Goal: Information Seeking & Learning: Learn about a topic

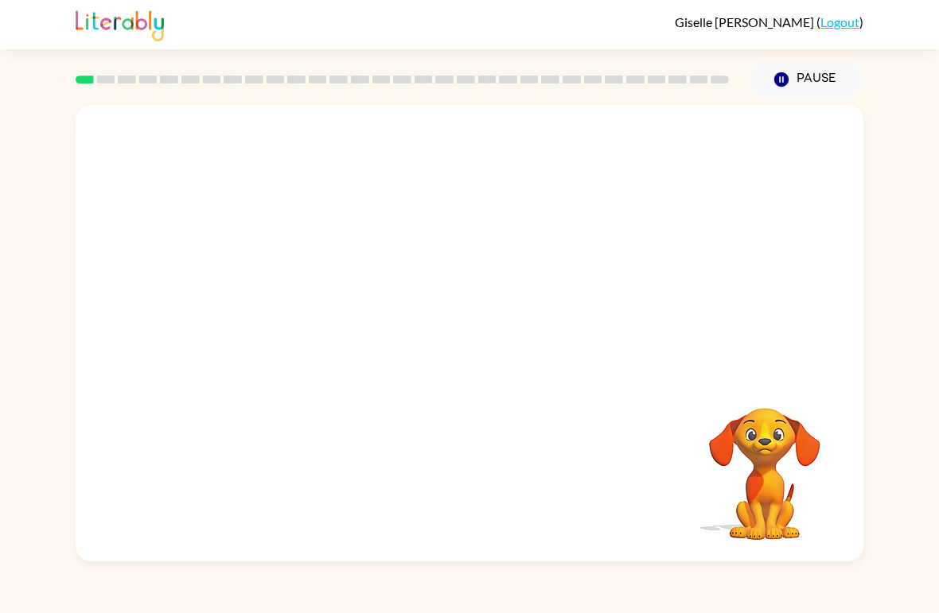
click at [787, 437] on video "Your browser must support playing .mp4 files to use Literably. Please try using…" at bounding box center [764, 463] width 159 height 159
click at [495, 333] on button "button" at bounding box center [470, 342] width 102 height 58
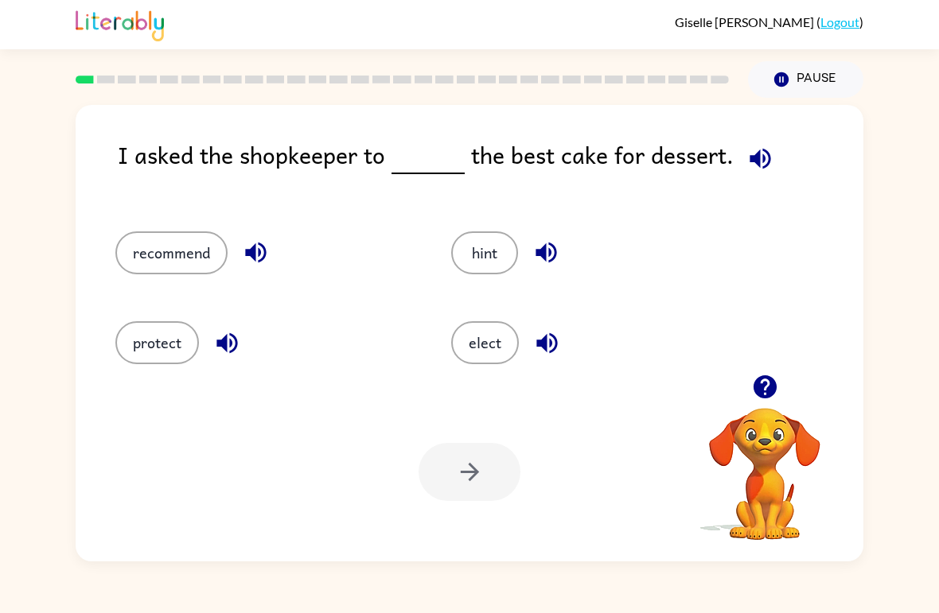
click at [189, 240] on button "recommend" at bounding box center [171, 253] width 112 height 43
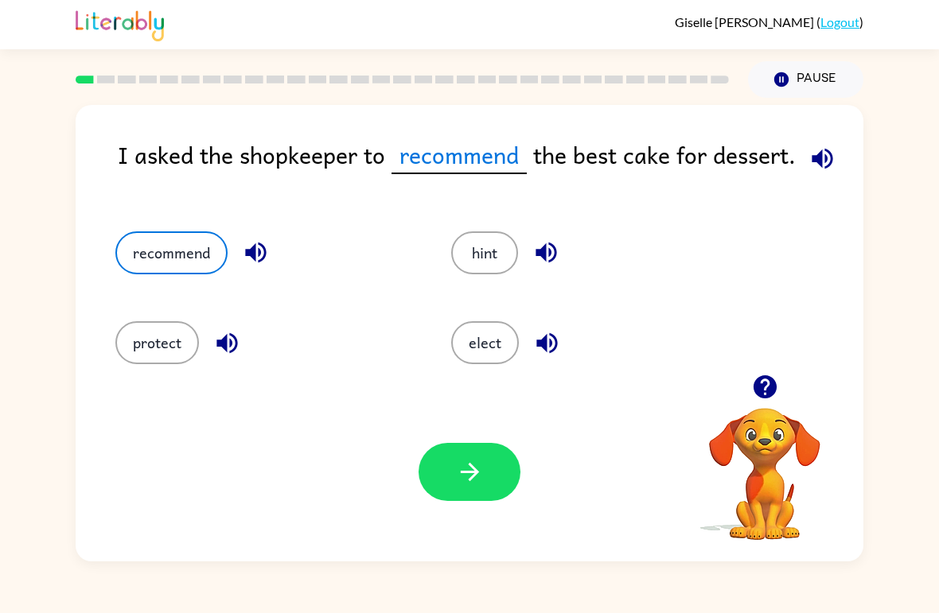
click at [473, 473] on icon "button" at bounding box center [469, 472] width 18 height 18
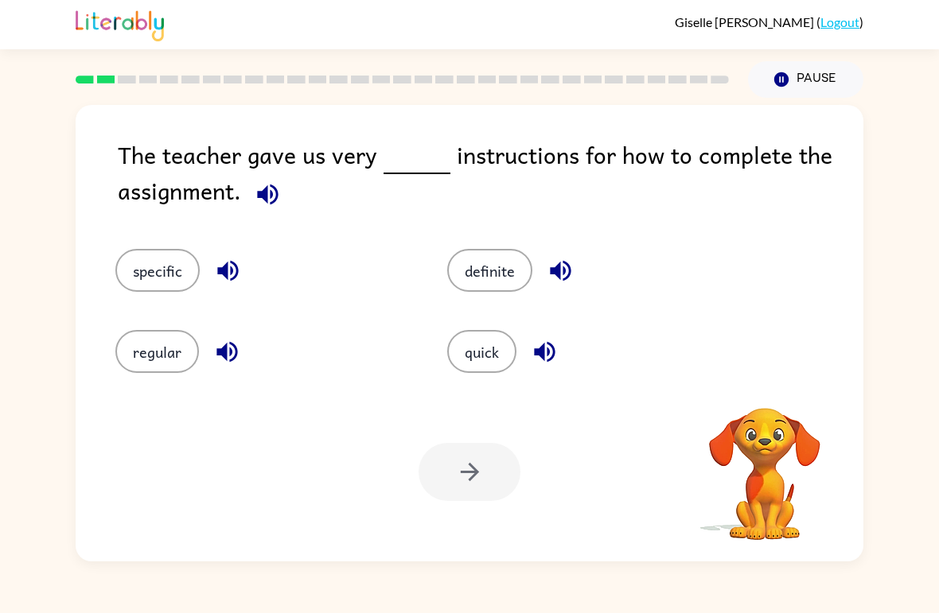
click at [182, 286] on button "specific" at bounding box center [157, 270] width 84 height 43
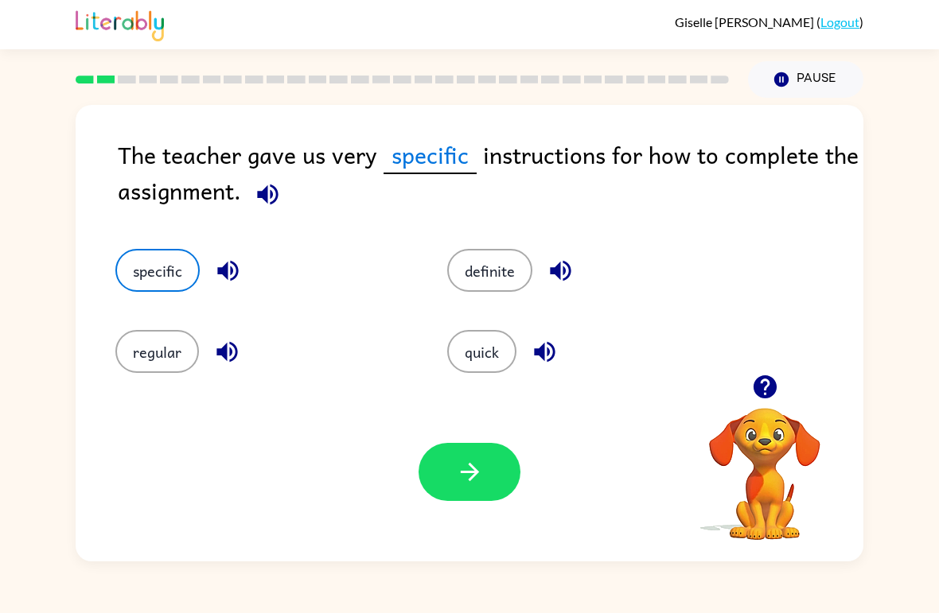
click at [485, 475] on button "button" at bounding box center [470, 472] width 102 height 58
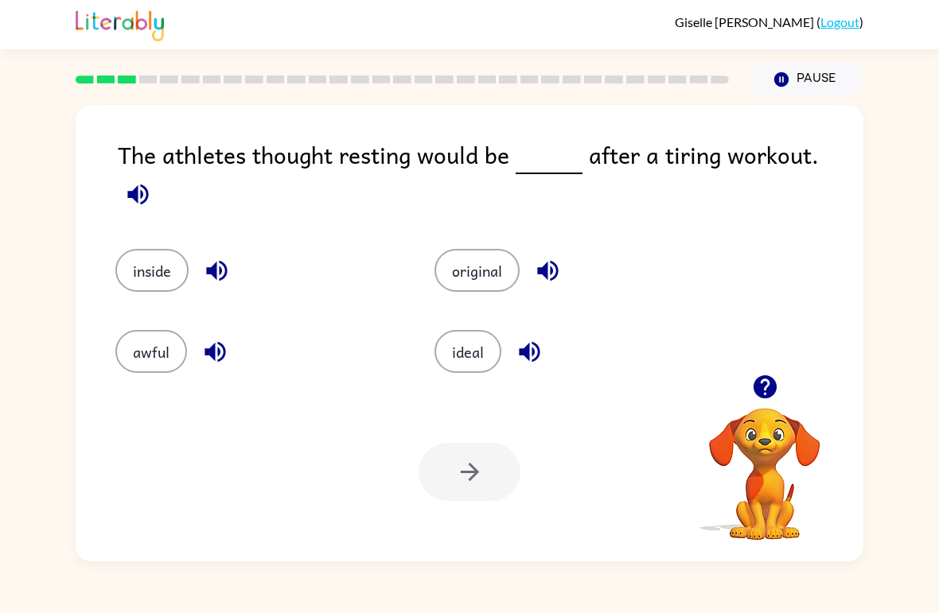
click at [58, 256] on div "The athletes thought resting would be after a tiring workout. inside original a…" at bounding box center [469, 330] width 939 height 464
click at [496, 334] on button "ideal" at bounding box center [467, 351] width 67 height 43
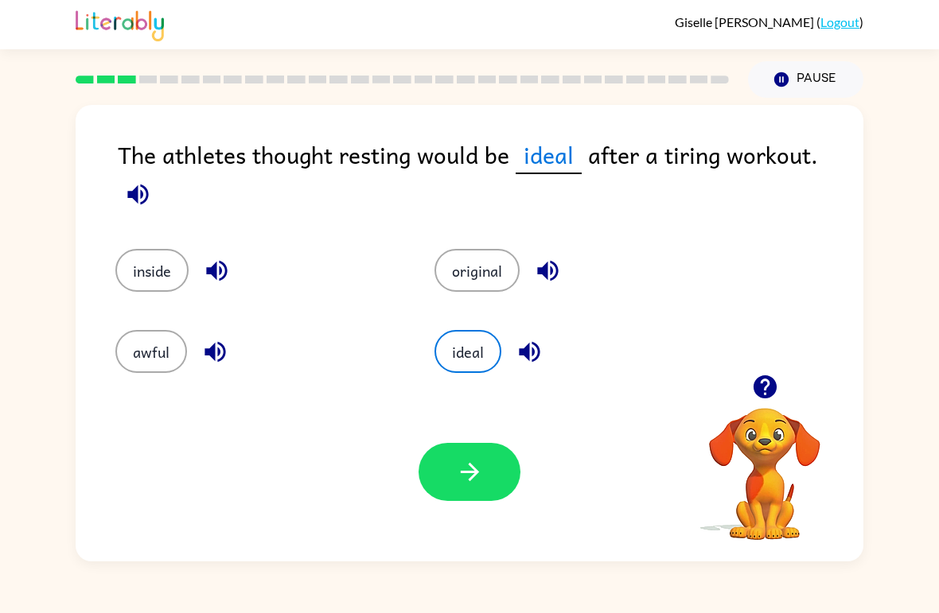
click at [473, 454] on button "button" at bounding box center [470, 472] width 102 height 58
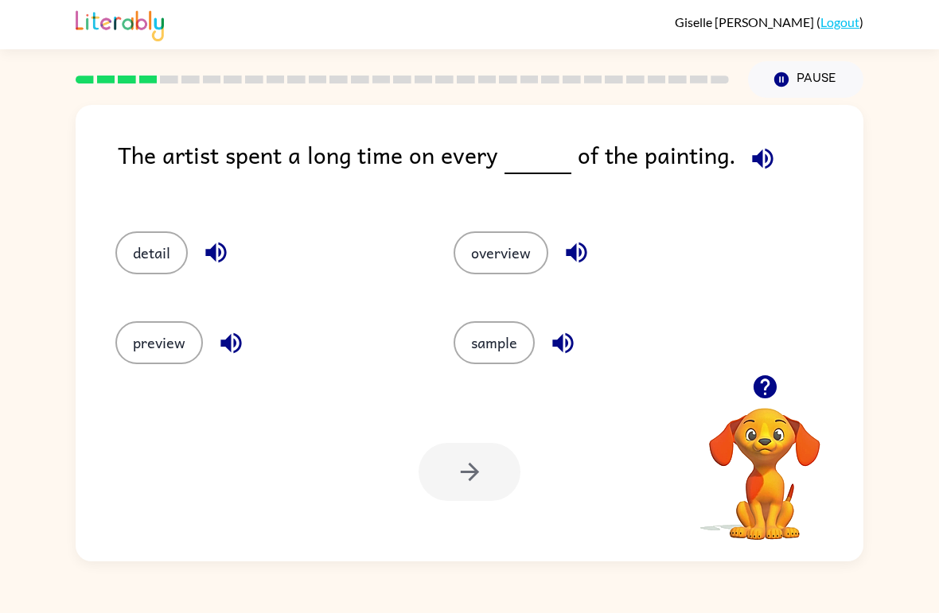
click at [133, 255] on button "detail" at bounding box center [151, 253] width 72 height 43
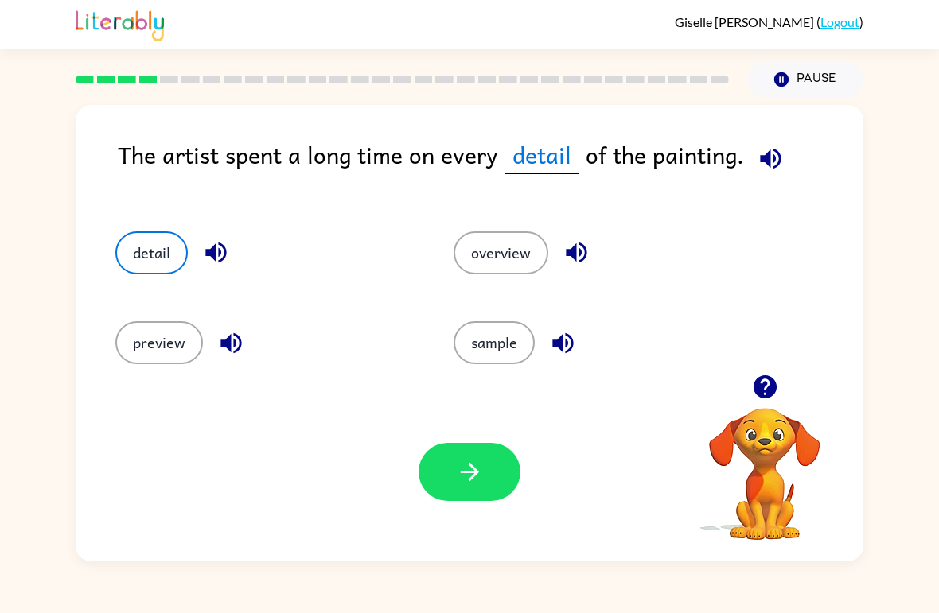
click at [471, 481] on icon "button" at bounding box center [469, 472] width 18 height 18
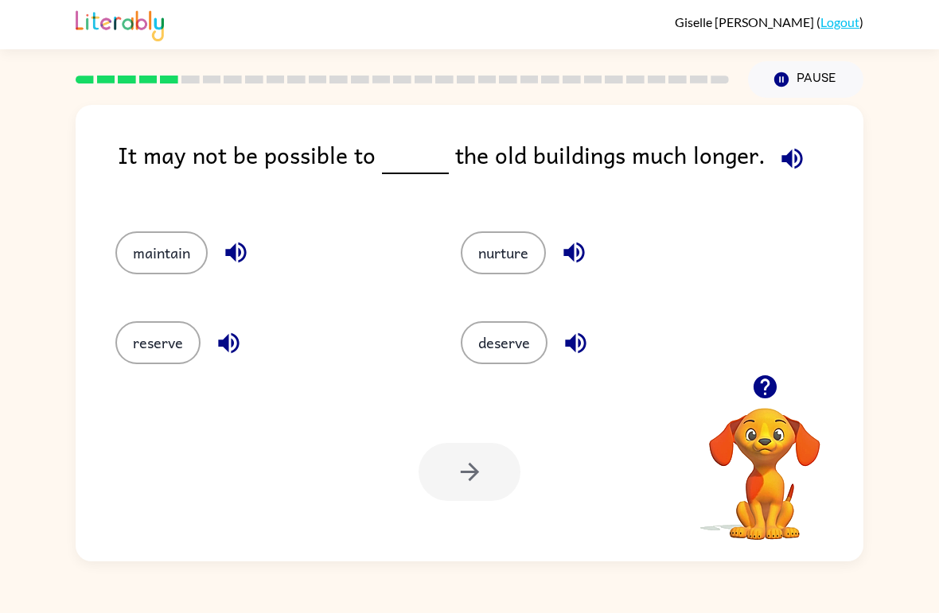
click at [134, 257] on button "maintain" at bounding box center [161, 253] width 92 height 43
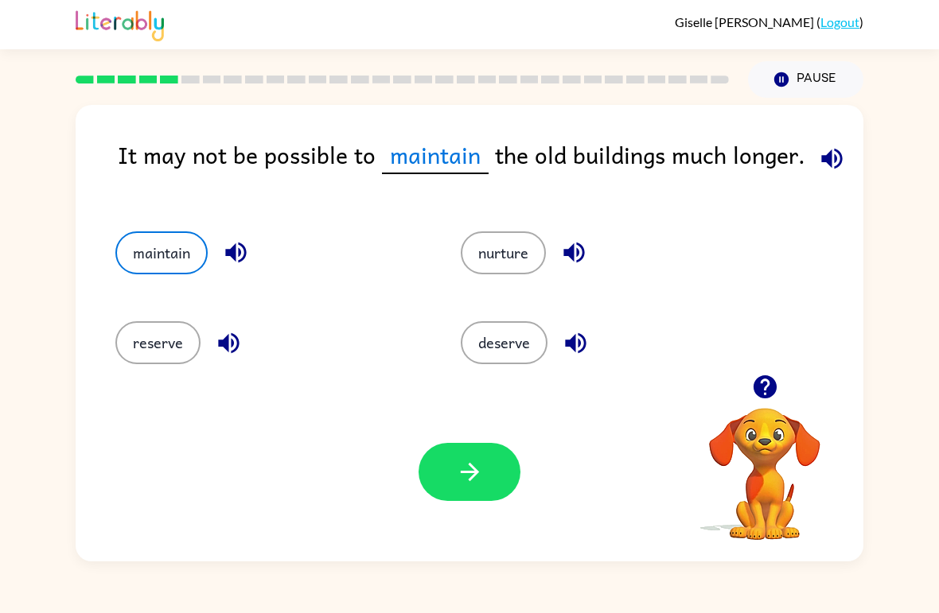
click at [485, 470] on button "button" at bounding box center [470, 472] width 102 height 58
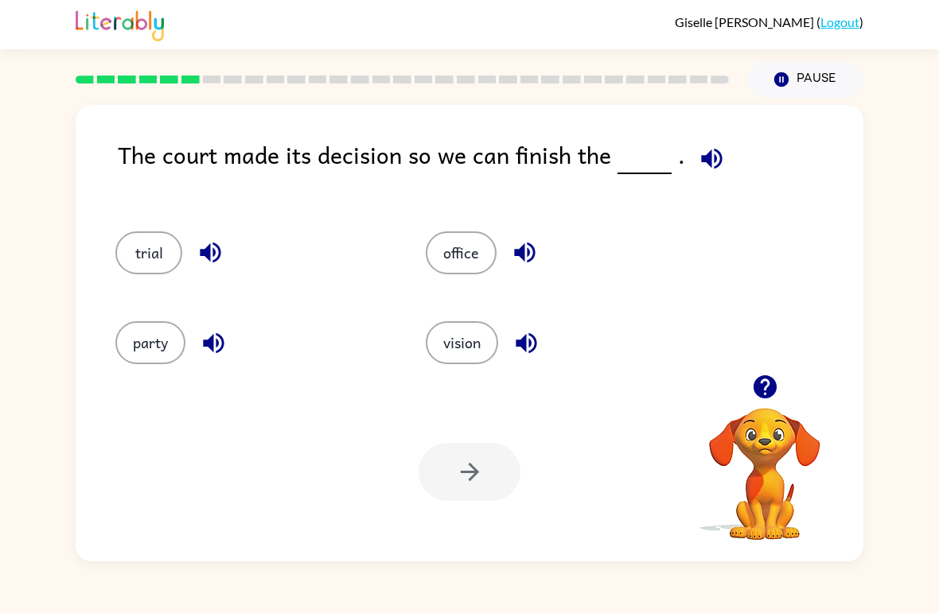
click at [123, 239] on button "trial" at bounding box center [148, 253] width 67 height 43
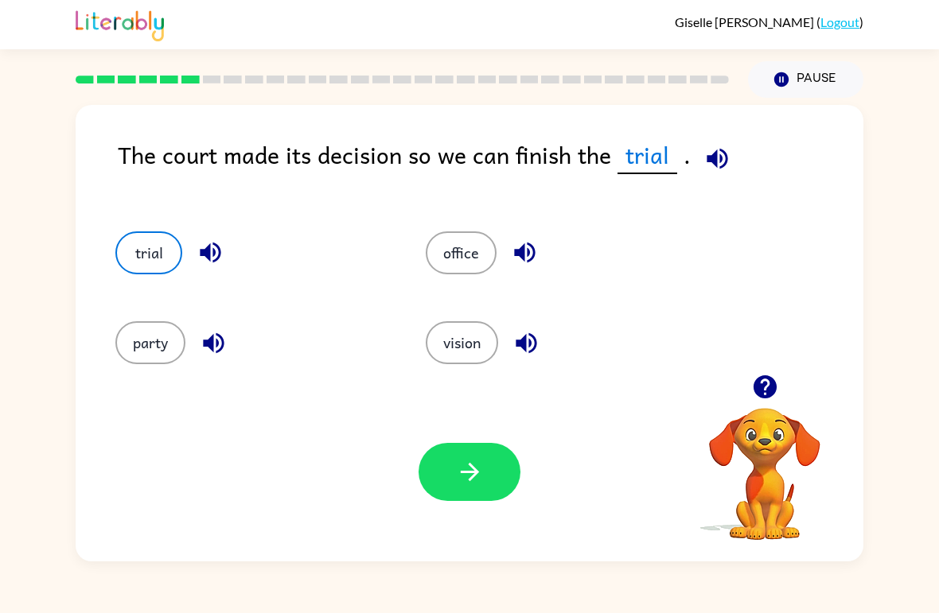
click at [471, 364] on button "vision" at bounding box center [462, 342] width 72 height 43
click at [162, 267] on button "trial" at bounding box center [148, 253] width 67 height 43
click at [438, 360] on button "vision" at bounding box center [462, 342] width 72 height 43
click at [142, 340] on button "party" at bounding box center [150, 342] width 70 height 43
click at [170, 217] on div "trial" at bounding box center [240, 246] width 310 height 90
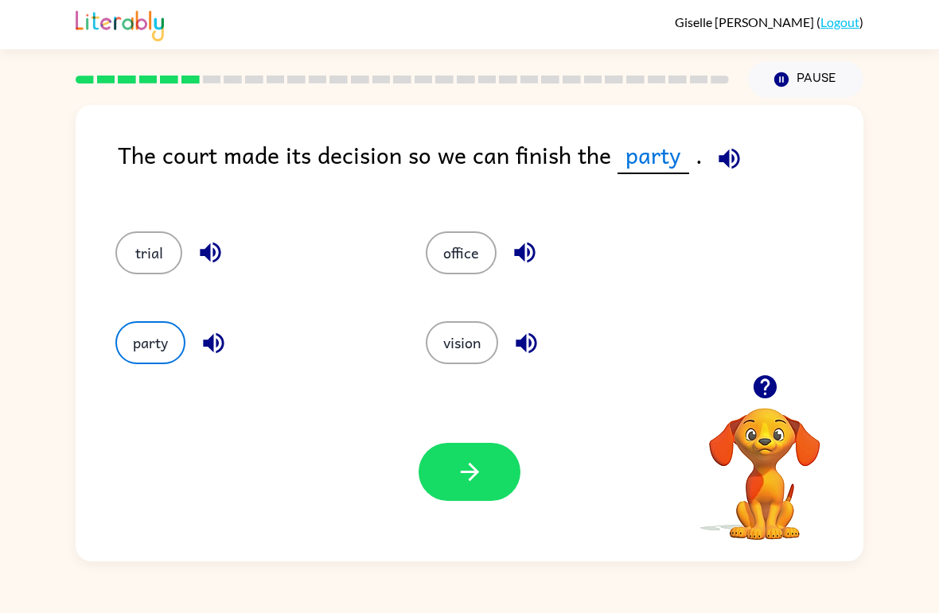
click at [145, 251] on button "trial" at bounding box center [148, 253] width 67 height 43
click at [488, 477] on button "button" at bounding box center [470, 472] width 102 height 58
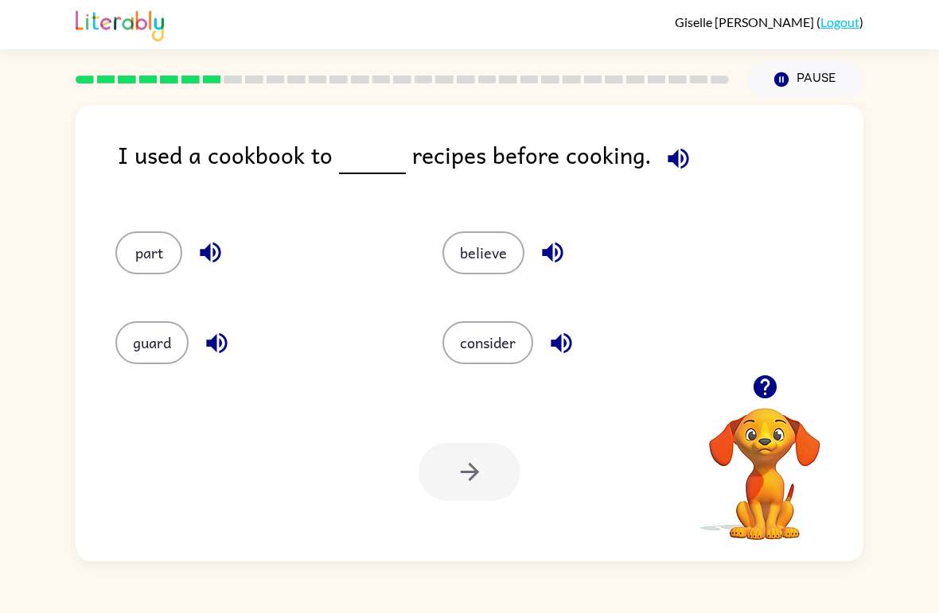
click at [510, 354] on button "consider" at bounding box center [487, 342] width 91 height 43
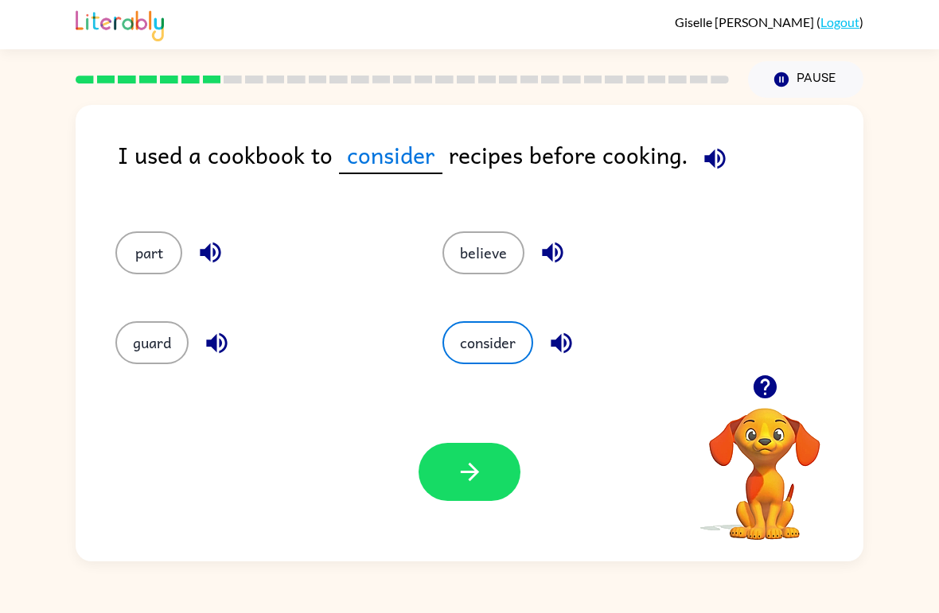
click at [472, 485] on icon "button" at bounding box center [470, 472] width 28 height 28
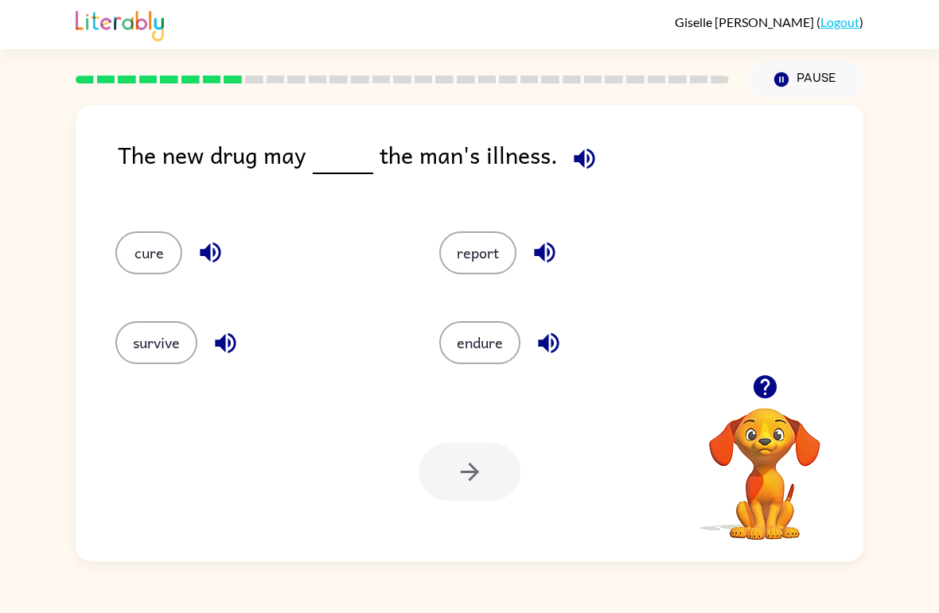
click at [121, 254] on button "cure" at bounding box center [148, 253] width 67 height 43
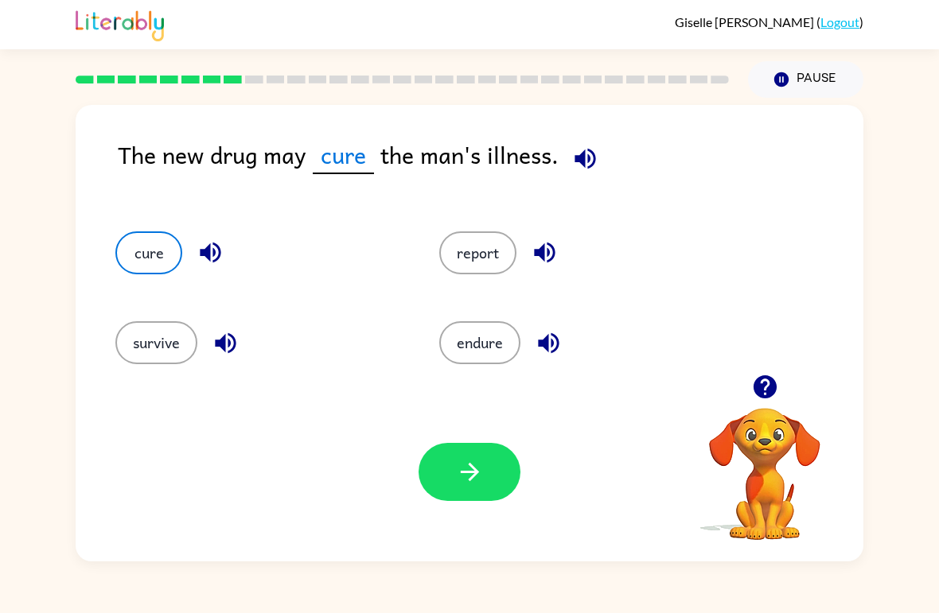
click at [482, 491] on button "button" at bounding box center [470, 472] width 102 height 58
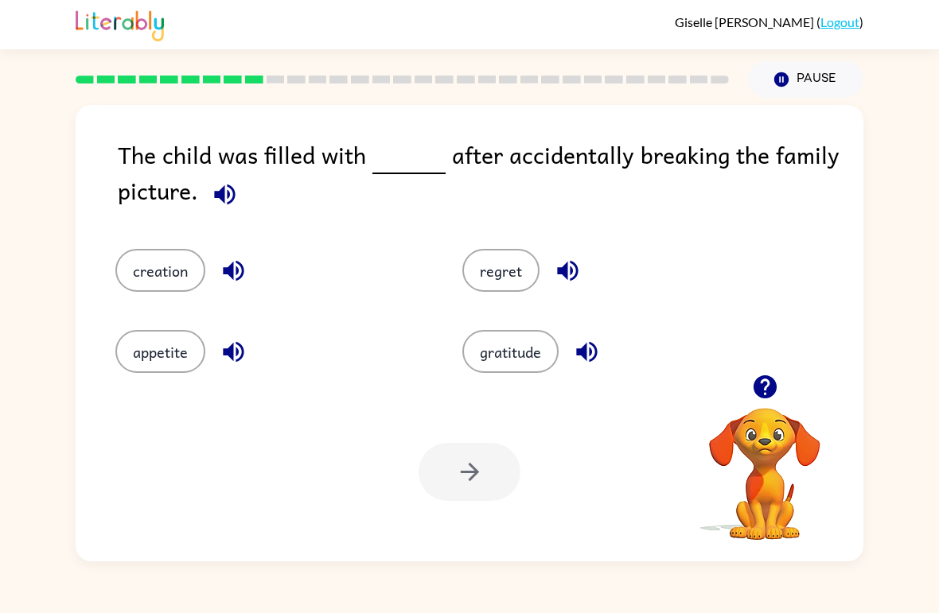
click at [456, 301] on div "gratitude" at bounding box center [605, 340] width 347 height 81
click at [516, 288] on button "regret" at bounding box center [500, 270] width 77 height 43
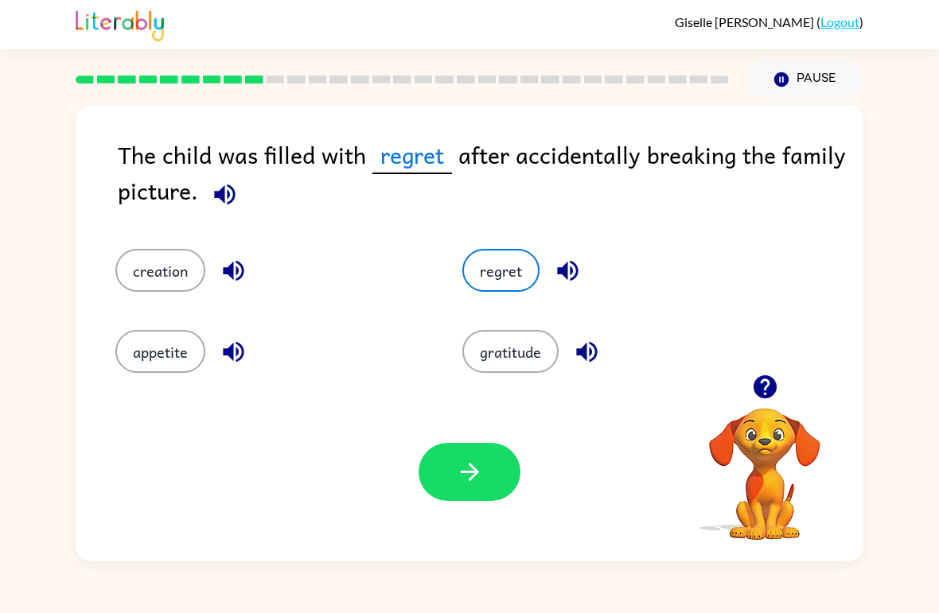
click at [496, 481] on button "button" at bounding box center [470, 472] width 102 height 58
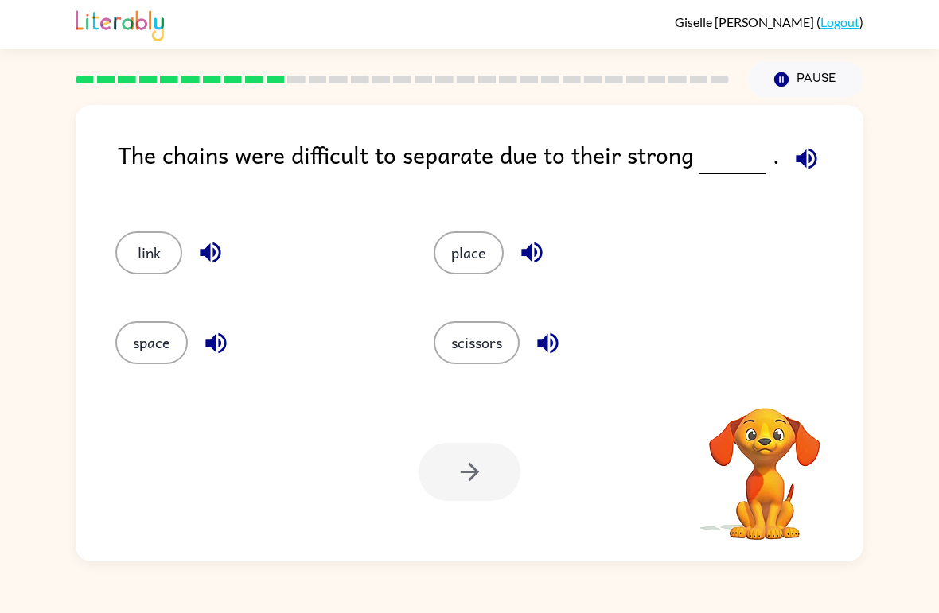
click at [777, 450] on video "Your browser must support playing .mp4 files to use Literably. Please try using…" at bounding box center [764, 463] width 159 height 159
click at [119, 261] on button "link" at bounding box center [148, 253] width 67 height 43
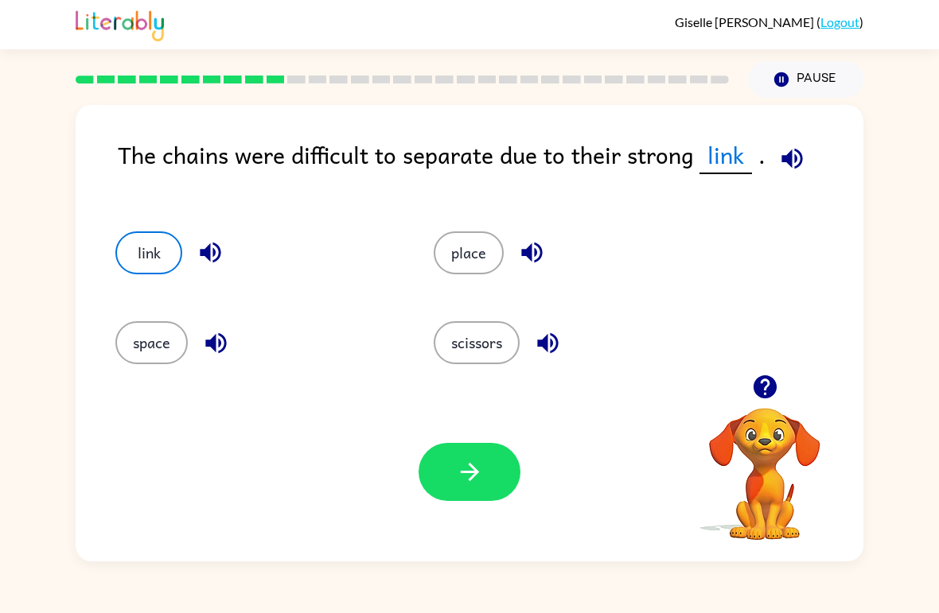
click at [500, 489] on button "button" at bounding box center [470, 472] width 102 height 58
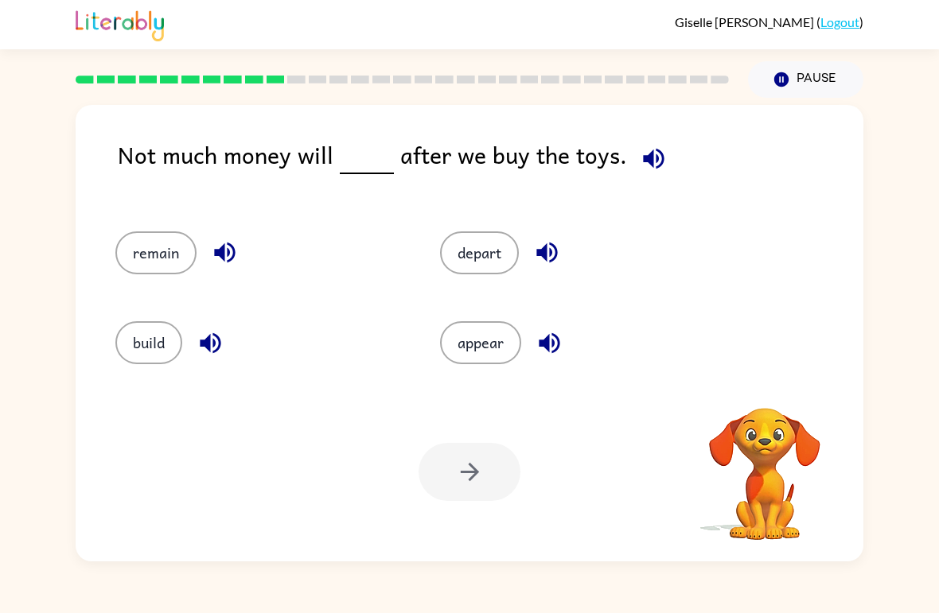
click at [494, 471] on div at bounding box center [470, 472] width 102 height 58
click at [481, 473] on div at bounding box center [470, 472] width 102 height 58
click at [134, 263] on button "remain" at bounding box center [155, 253] width 81 height 43
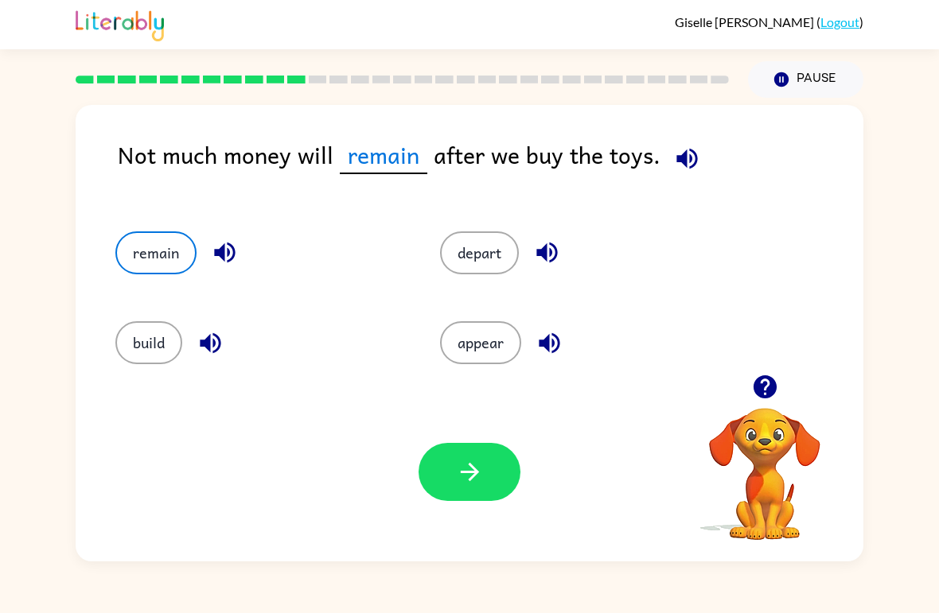
click at [470, 469] on icon "button" at bounding box center [470, 472] width 28 height 28
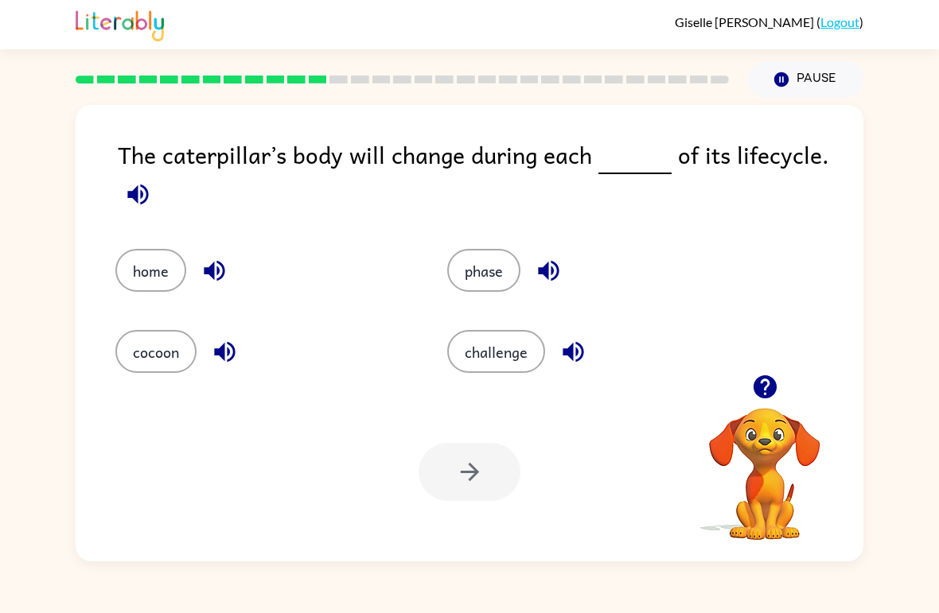
click at [493, 278] on button "phase" at bounding box center [483, 270] width 73 height 43
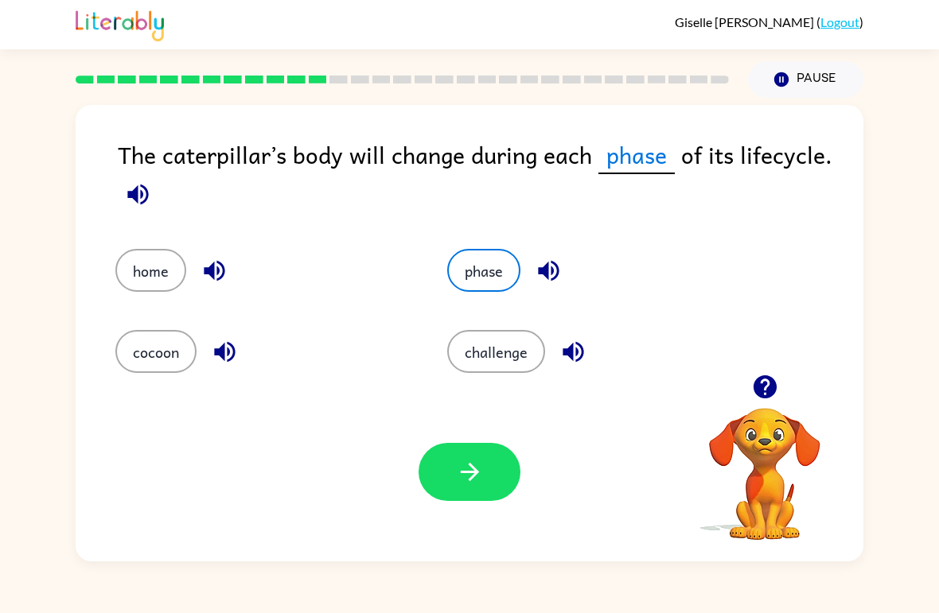
click at [458, 485] on icon "button" at bounding box center [470, 472] width 28 height 28
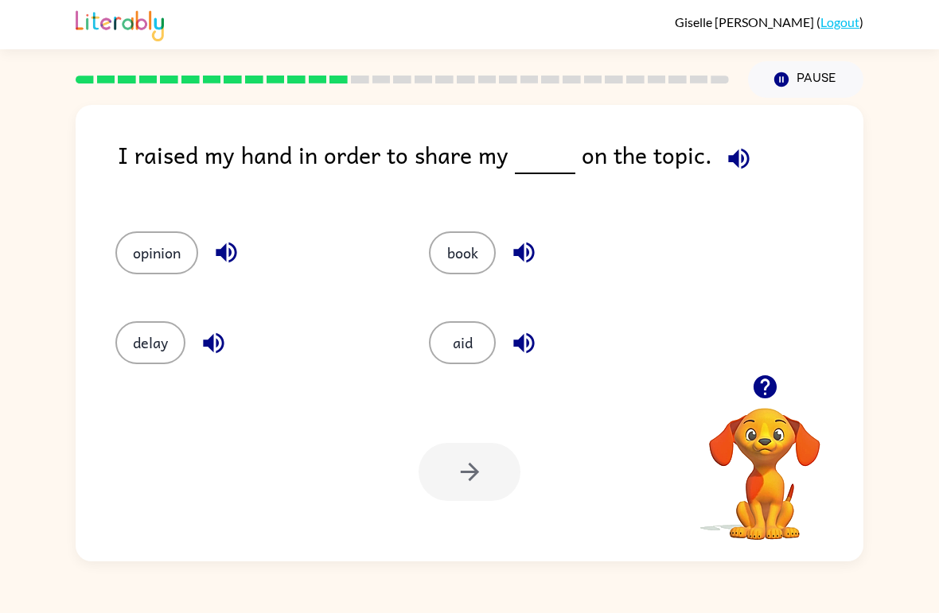
click at [139, 263] on button "opinion" at bounding box center [156, 253] width 83 height 43
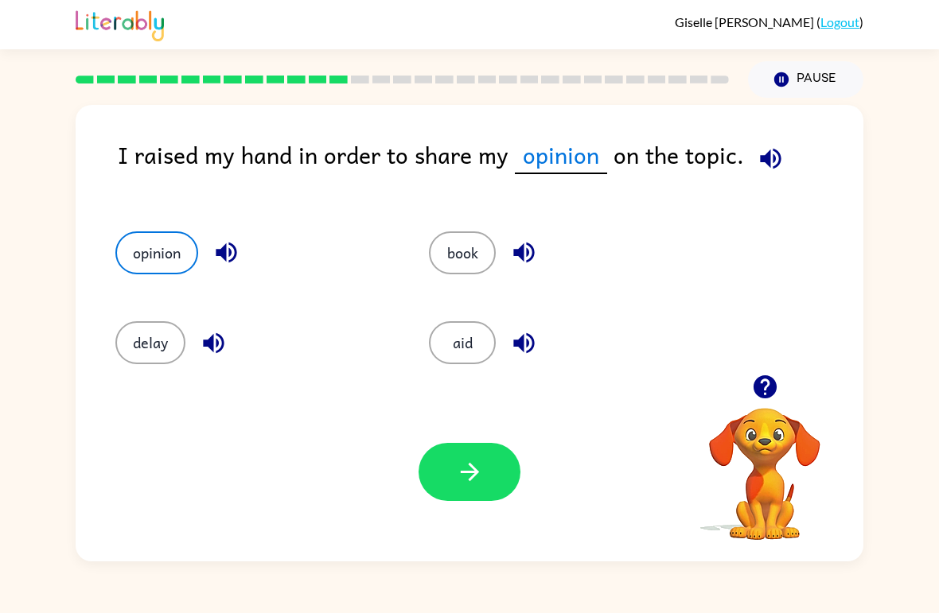
click at [507, 477] on button "button" at bounding box center [470, 472] width 102 height 58
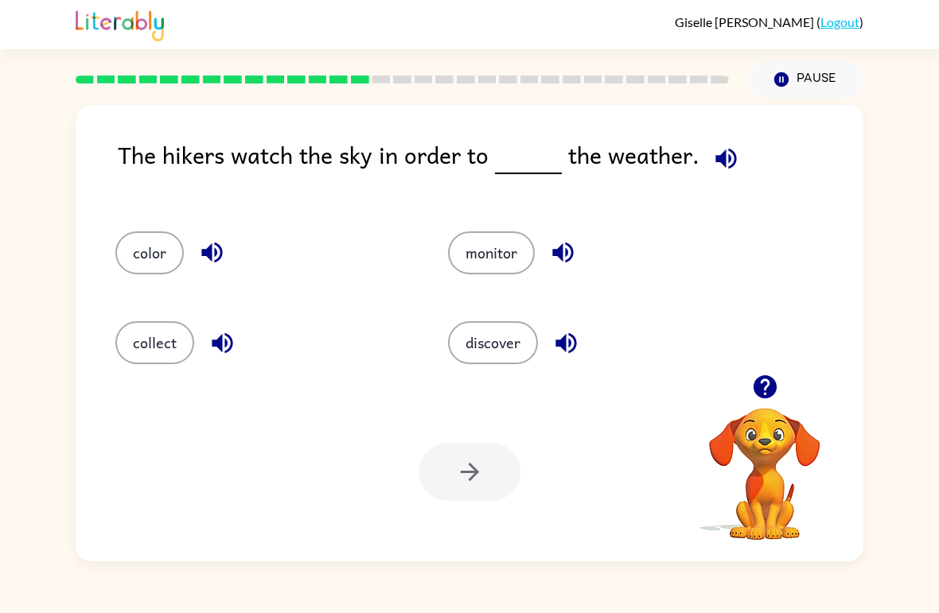
click at [515, 272] on button "monitor" at bounding box center [491, 253] width 87 height 43
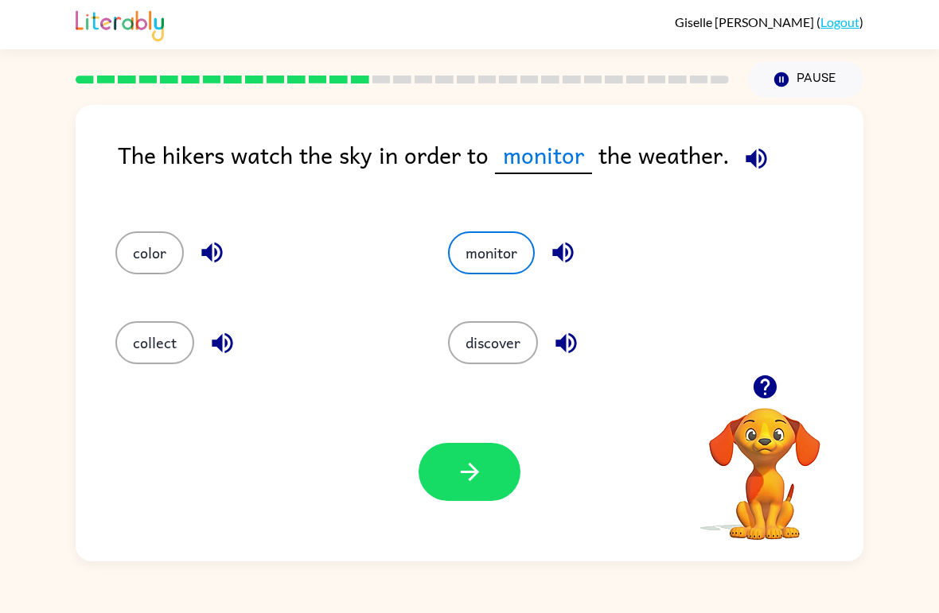
click at [857, 204] on div "The hikers watch the sky in order to monitor the weather. color monitor collect…" at bounding box center [470, 333] width 788 height 457
click at [498, 473] on button "button" at bounding box center [470, 472] width 102 height 58
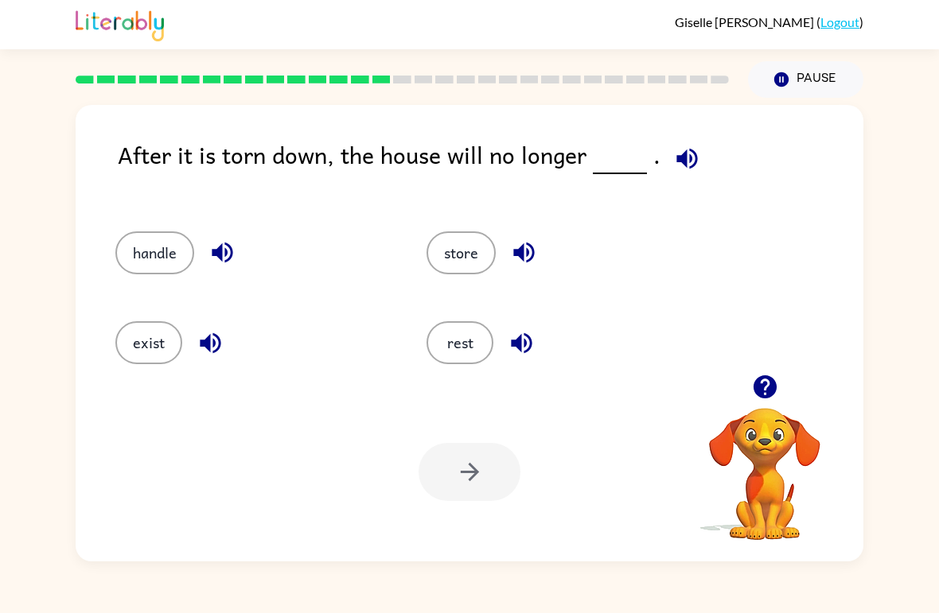
click at [936, 442] on div "After it is torn down, the house will no longer . handle store exist rest Your …" at bounding box center [469, 330] width 939 height 464
click at [134, 359] on button "exist" at bounding box center [148, 342] width 67 height 43
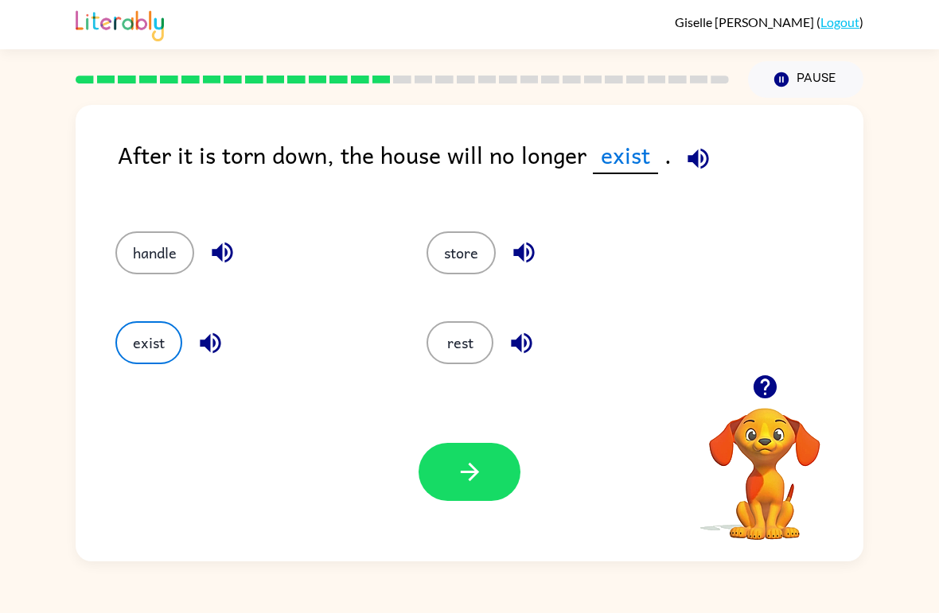
click at [493, 499] on button "button" at bounding box center [470, 472] width 102 height 58
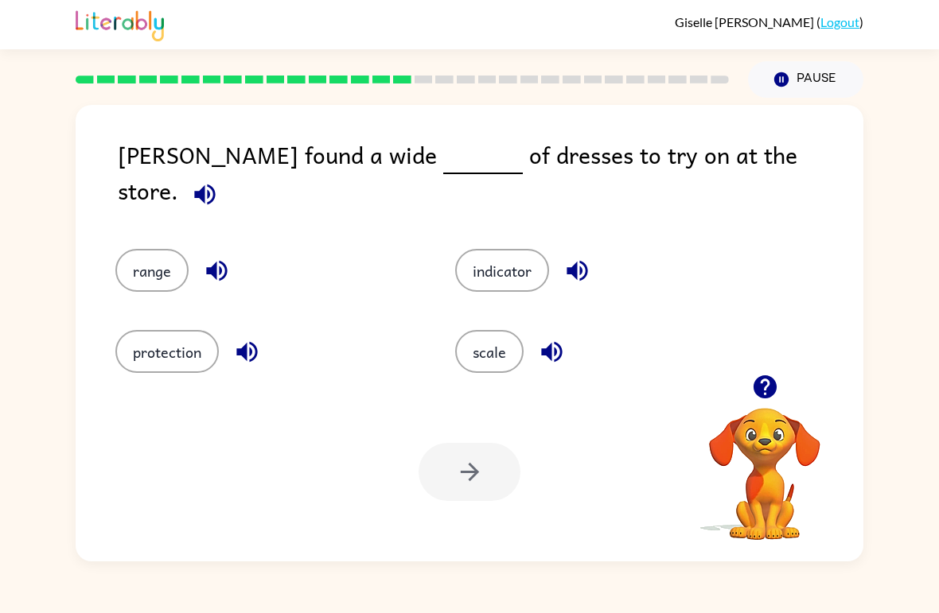
click at [587, 514] on div "Your browser must support playing .mp4 files to use Literably. Please try using…" at bounding box center [470, 472] width 788 height 179
click at [492, 356] on button "scale" at bounding box center [489, 351] width 68 height 43
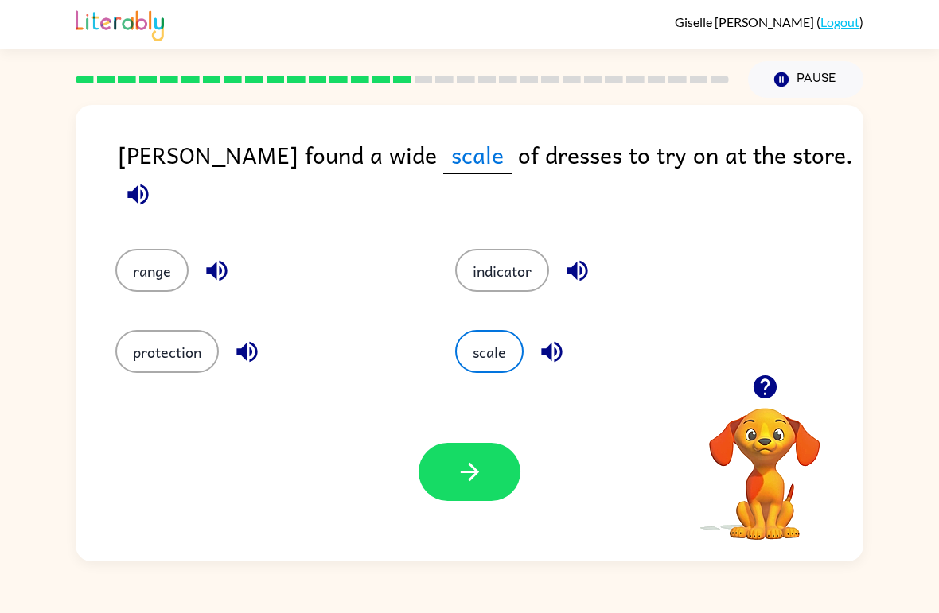
click at [508, 264] on button "indicator" at bounding box center [502, 270] width 94 height 43
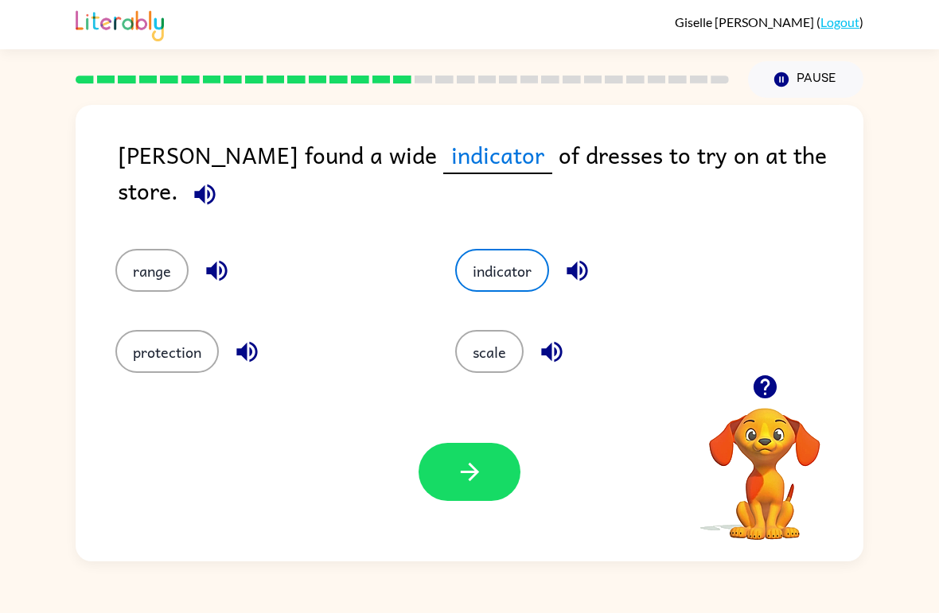
click at [516, 275] on button "indicator" at bounding box center [502, 270] width 94 height 43
click at [520, 300] on div "scale" at bounding box center [595, 340] width 340 height 81
click at [142, 254] on button "range" at bounding box center [151, 270] width 73 height 43
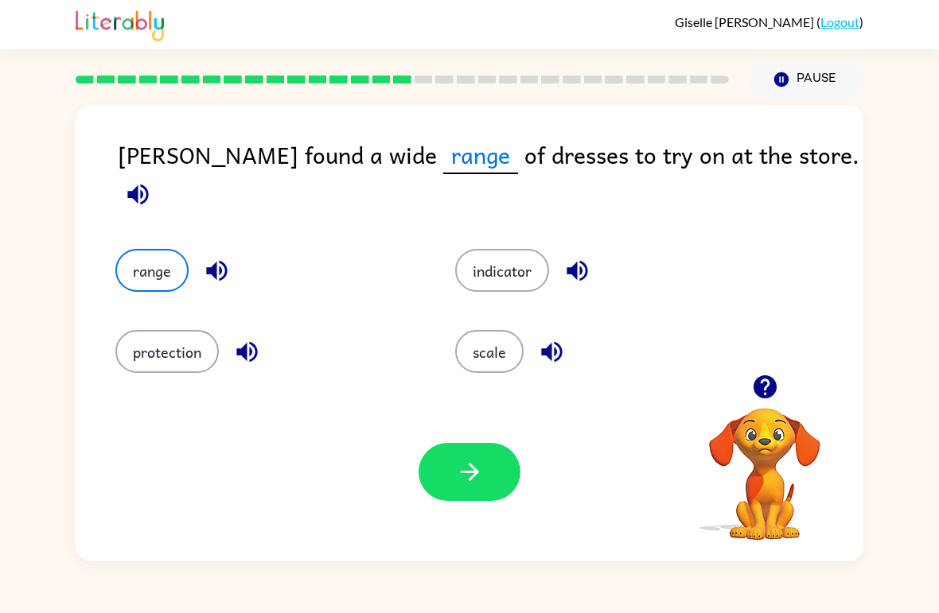
click at [135, 345] on button "protection" at bounding box center [166, 351] width 103 height 43
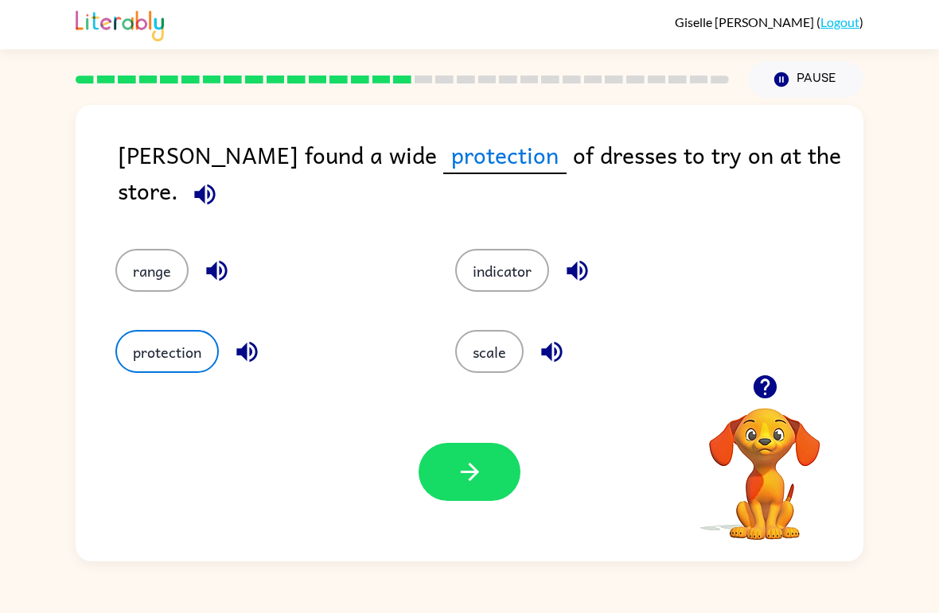
click at [466, 224] on div "indicator" at bounding box center [595, 259] width 340 height 81
click at [489, 251] on button "indicator" at bounding box center [502, 270] width 94 height 43
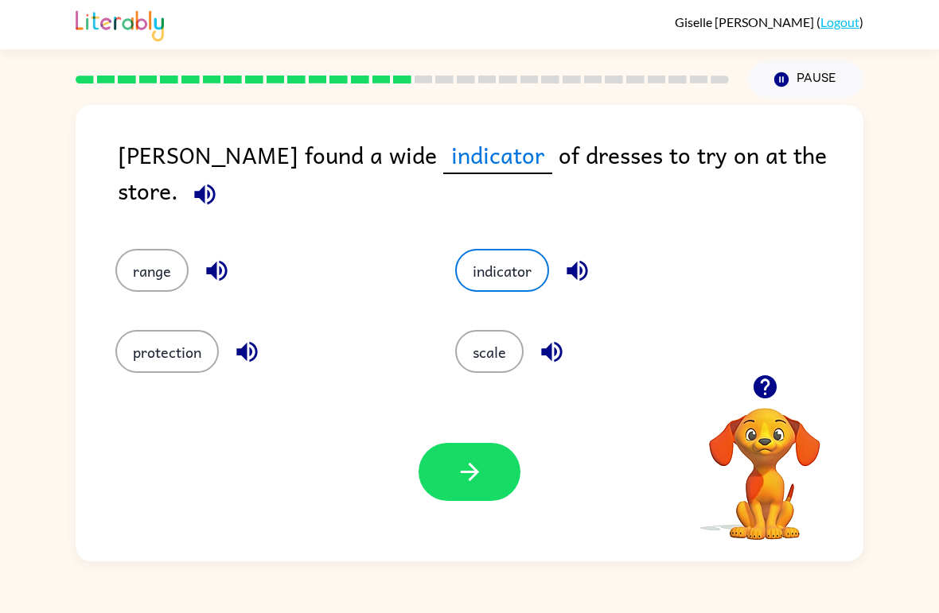
click at [462, 477] on icon "button" at bounding box center [470, 472] width 28 height 28
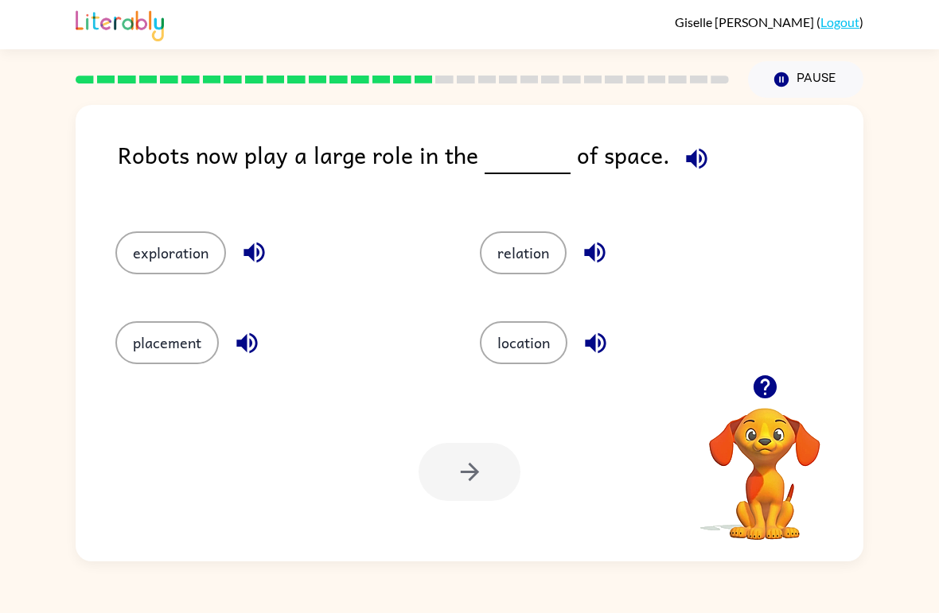
click at [135, 267] on button "exploration" at bounding box center [170, 253] width 111 height 43
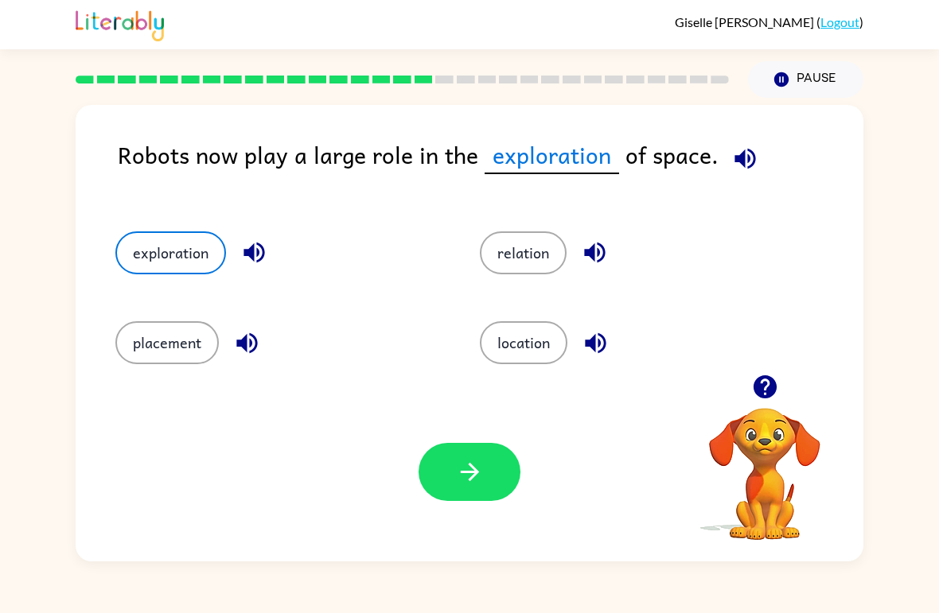
click at [438, 465] on button "button" at bounding box center [470, 472] width 102 height 58
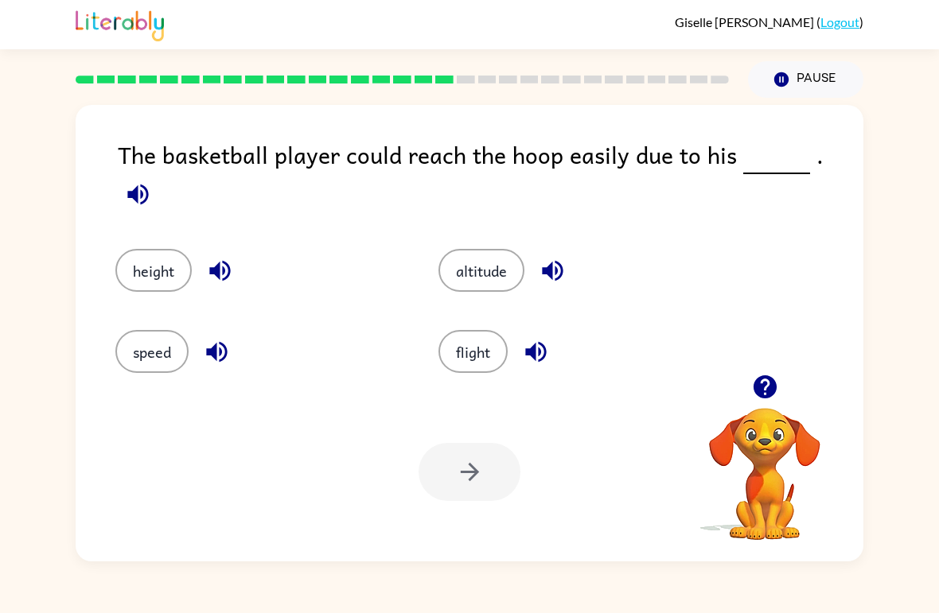
click at [130, 266] on button "height" at bounding box center [153, 270] width 76 height 43
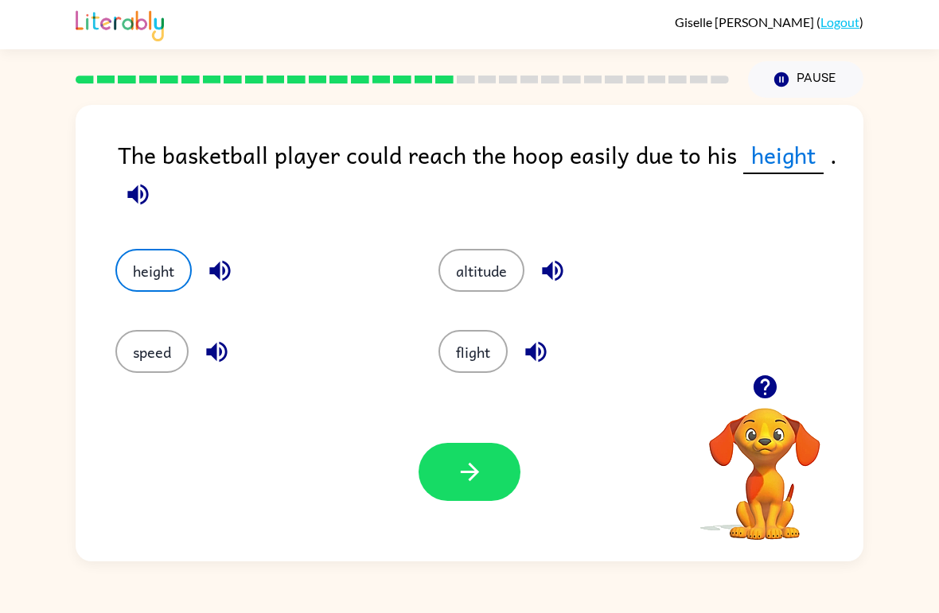
click at [449, 492] on button "button" at bounding box center [470, 472] width 102 height 58
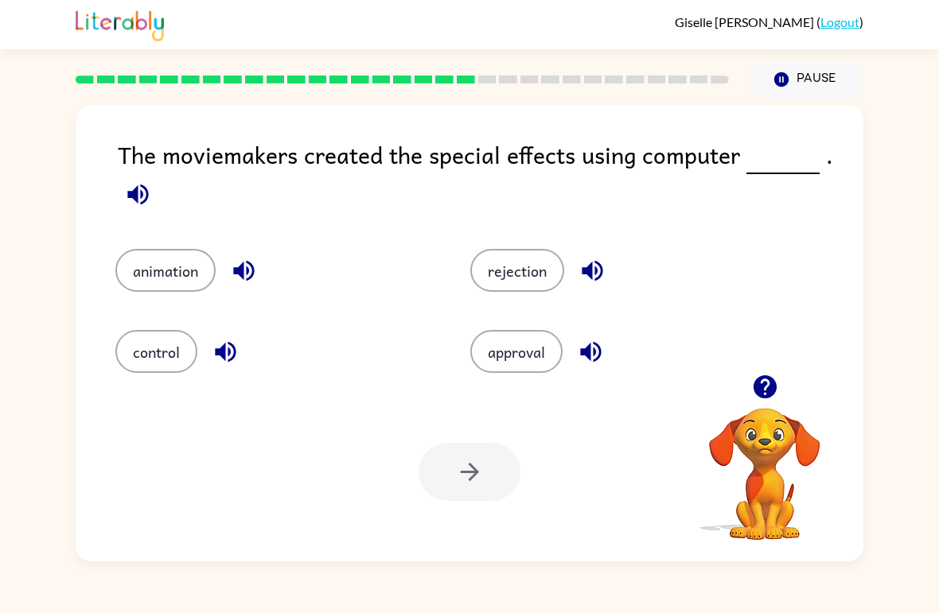
click at [608, 589] on div "Giselle Ortiz-Baron ( Logout ) Pause Pause The moviemakers created the special …" at bounding box center [469, 306] width 939 height 613
click at [590, 601] on div "Giselle Ortiz-Baron ( Logout ) Pause Pause The moviemakers created the special …" at bounding box center [469, 306] width 939 height 613
click at [153, 258] on button "animation" at bounding box center [165, 270] width 100 height 43
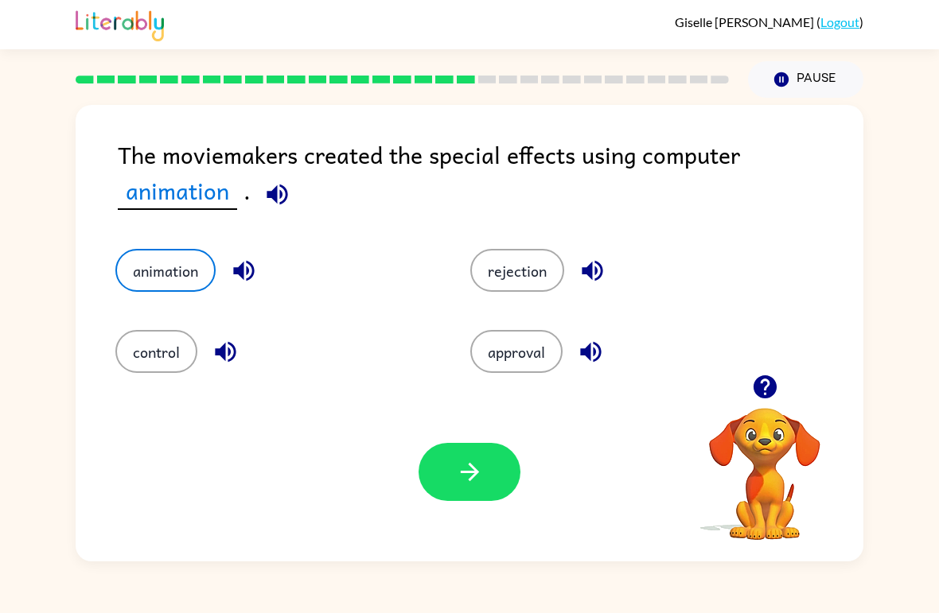
click at [429, 487] on button "button" at bounding box center [470, 472] width 102 height 58
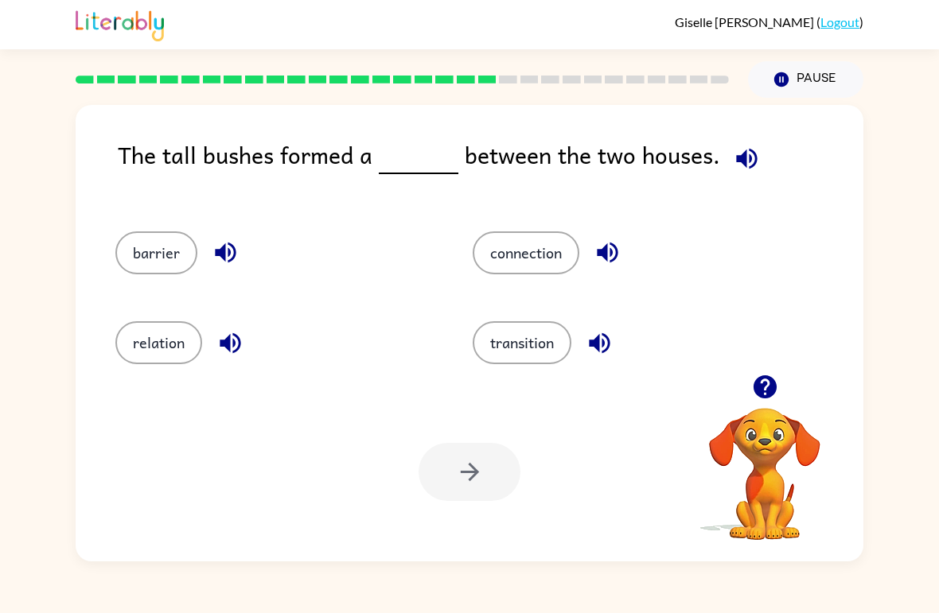
click at [144, 263] on button "barrier" at bounding box center [156, 253] width 82 height 43
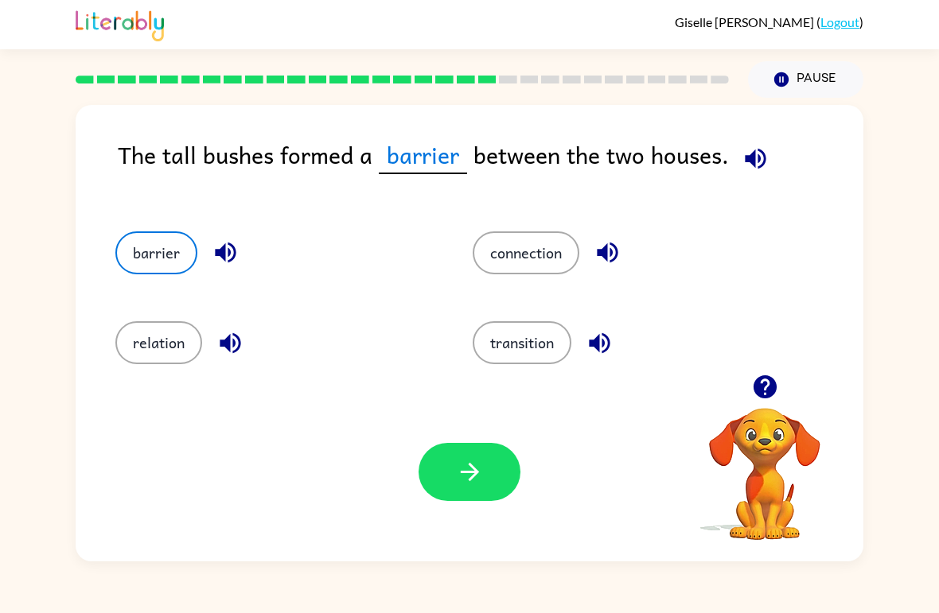
click at [457, 481] on icon "button" at bounding box center [470, 472] width 28 height 28
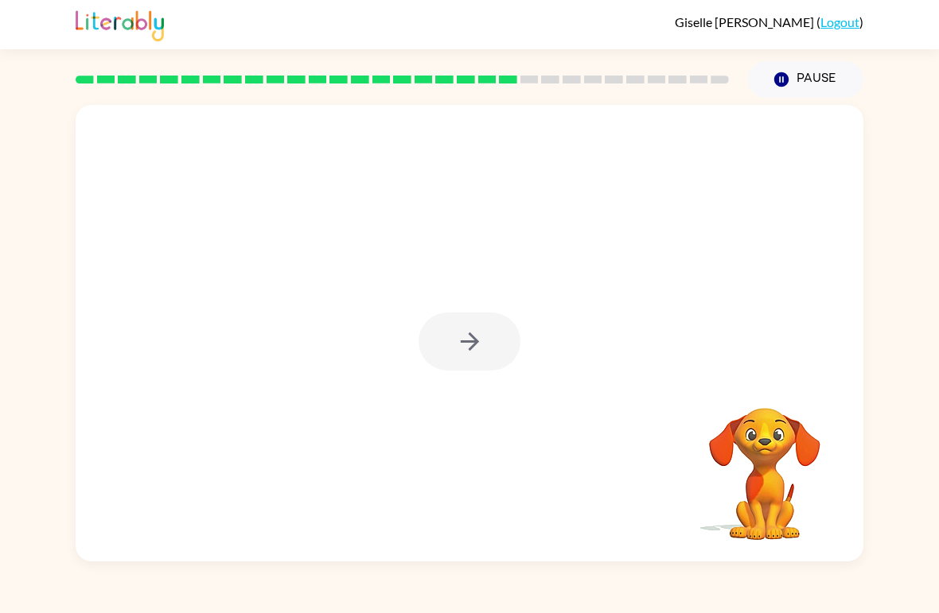
click at [454, 501] on div at bounding box center [470, 333] width 788 height 457
click at [520, 328] on div at bounding box center [470, 342] width 102 height 58
click at [476, 325] on button "button" at bounding box center [470, 342] width 102 height 58
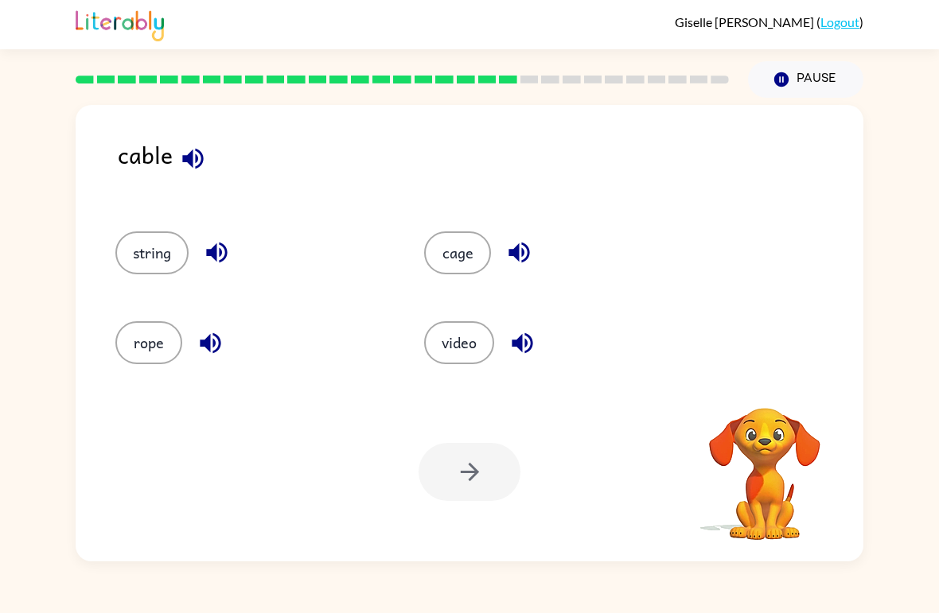
click at [149, 246] on button "string" at bounding box center [151, 253] width 73 height 43
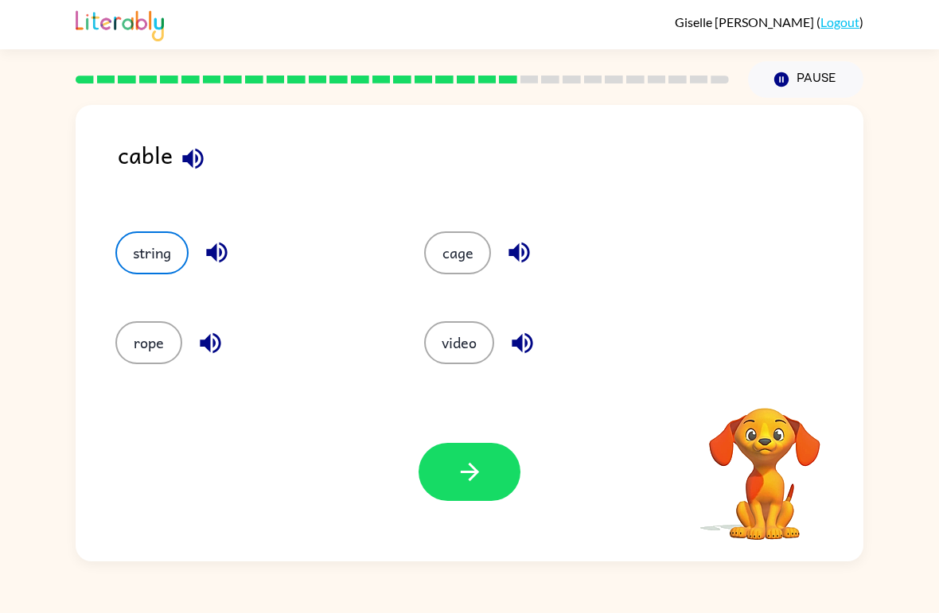
click at [473, 488] on button "button" at bounding box center [470, 472] width 102 height 58
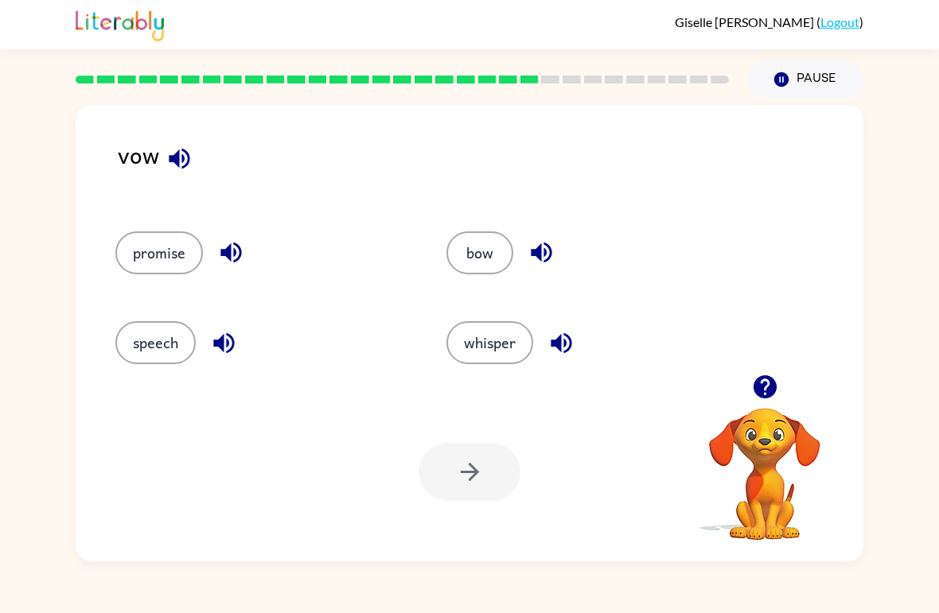
click at [123, 329] on button "speech" at bounding box center [155, 342] width 80 height 43
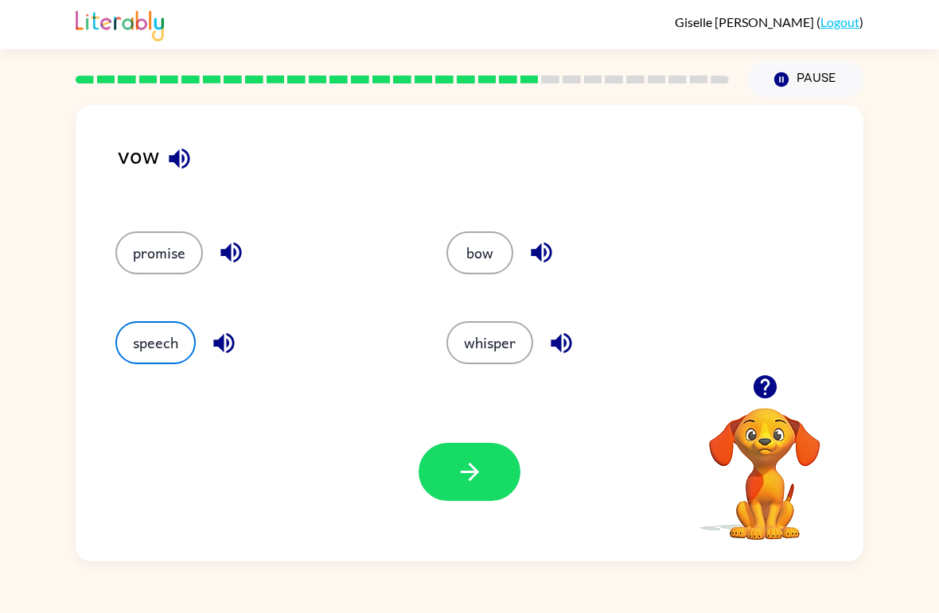
click at [489, 477] on button "button" at bounding box center [470, 472] width 102 height 58
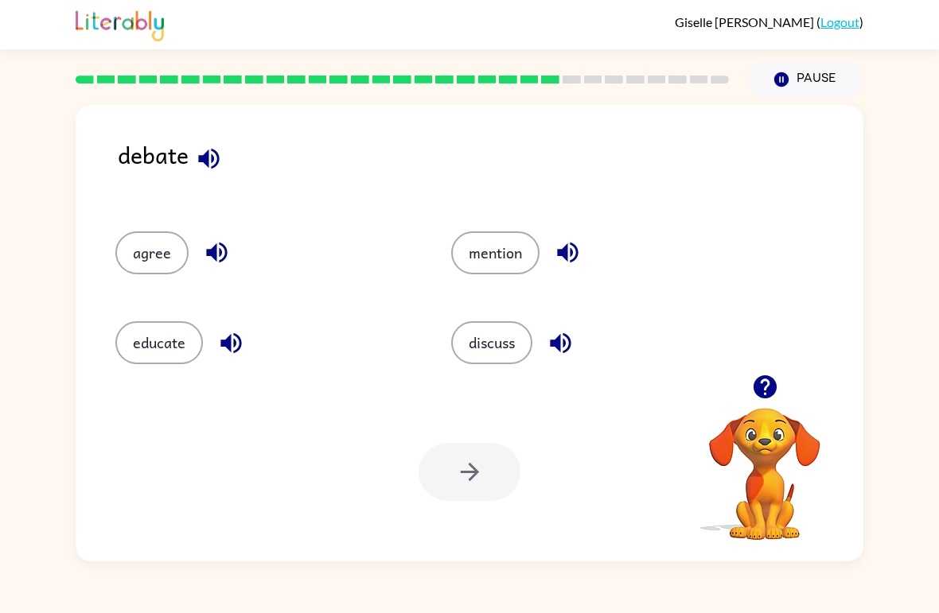
click at [494, 354] on button "discuss" at bounding box center [491, 342] width 81 height 43
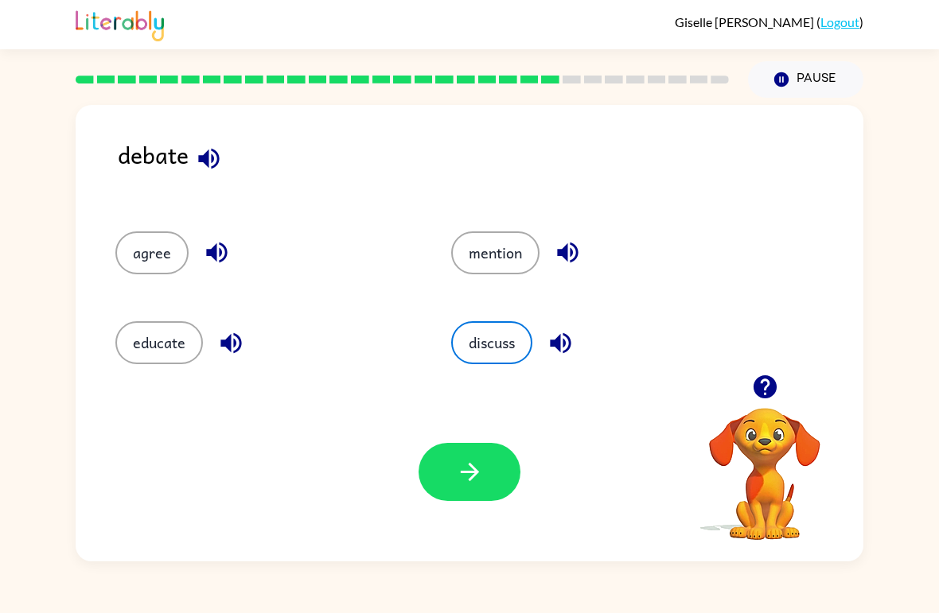
click at [463, 429] on div "Your browser must support playing .mp4 files to use Literably. Please try using…" at bounding box center [470, 472] width 788 height 179
click at [515, 346] on button "discuss" at bounding box center [491, 342] width 81 height 43
click at [464, 477] on icon "button" at bounding box center [470, 472] width 28 height 28
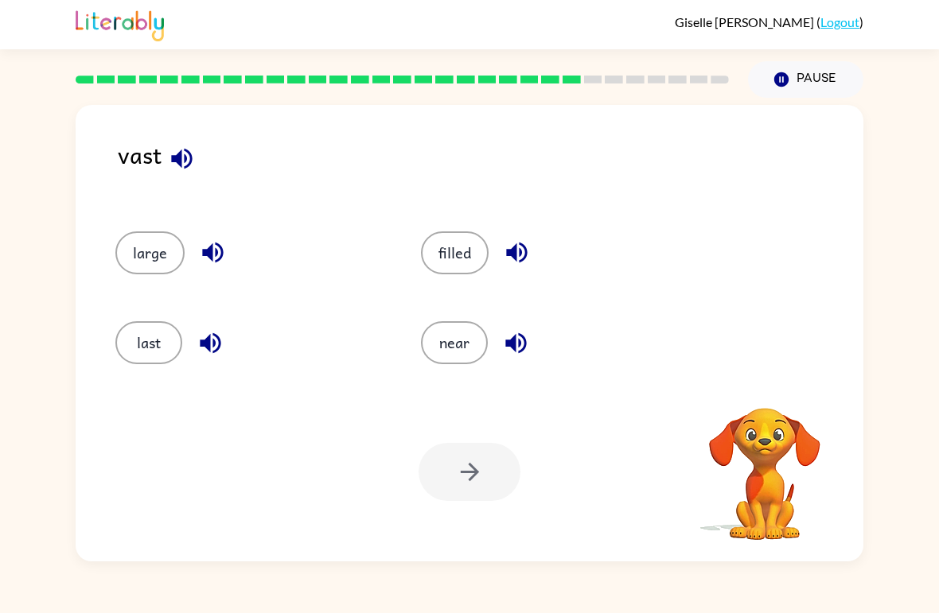
click at [149, 270] on button "large" at bounding box center [149, 253] width 69 height 43
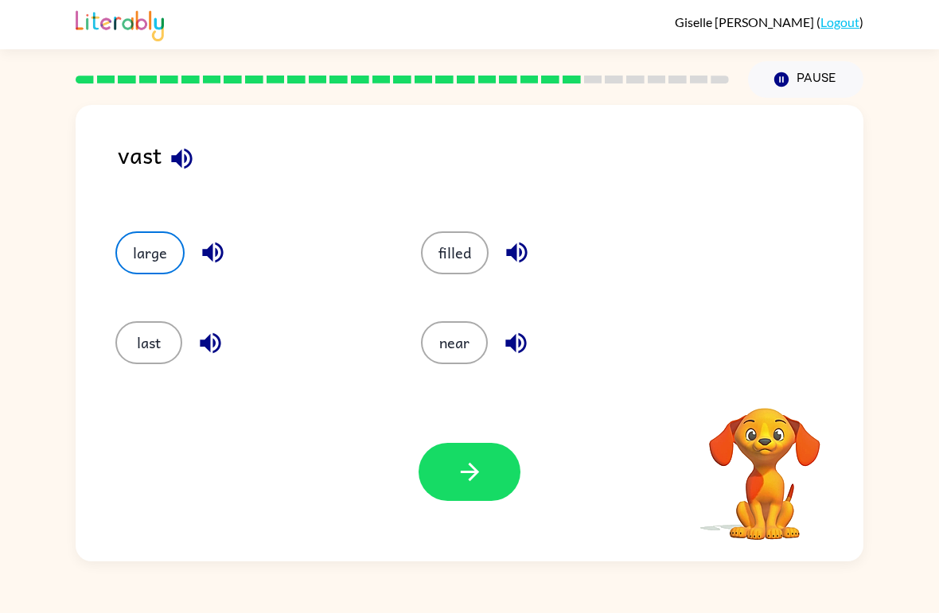
click at [512, 459] on button "button" at bounding box center [470, 472] width 102 height 58
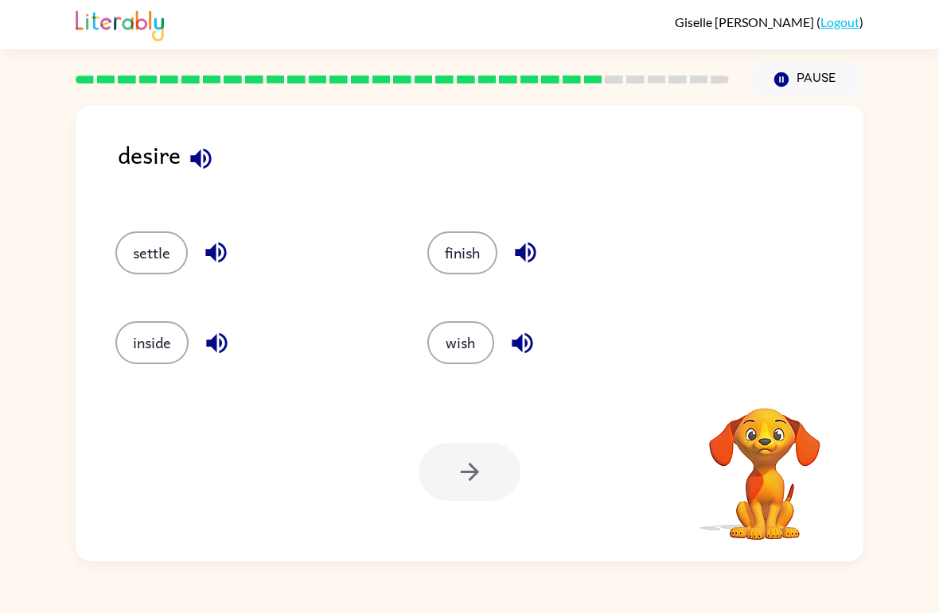
click at [473, 361] on button "wish" at bounding box center [460, 342] width 67 height 43
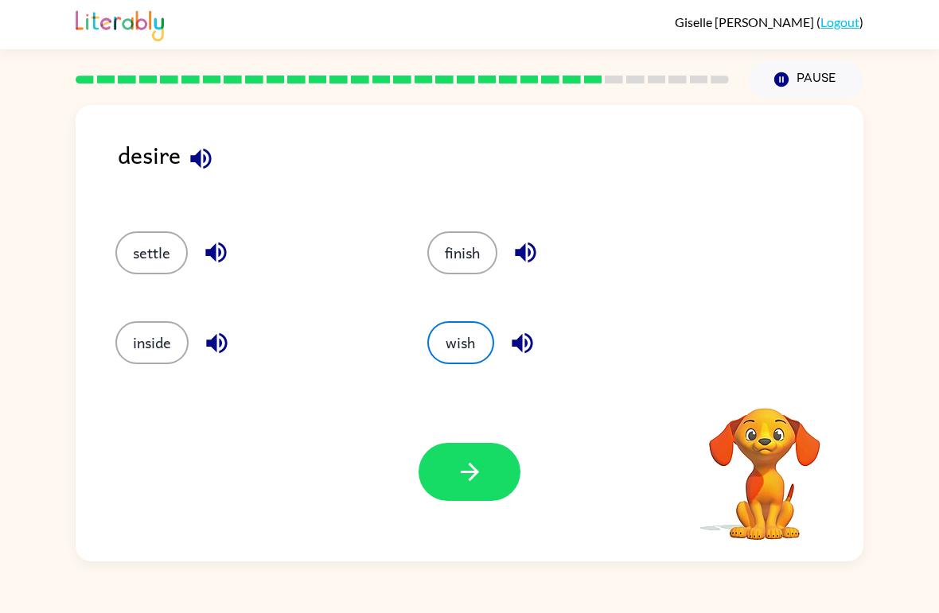
click at [494, 468] on button "button" at bounding box center [470, 472] width 102 height 58
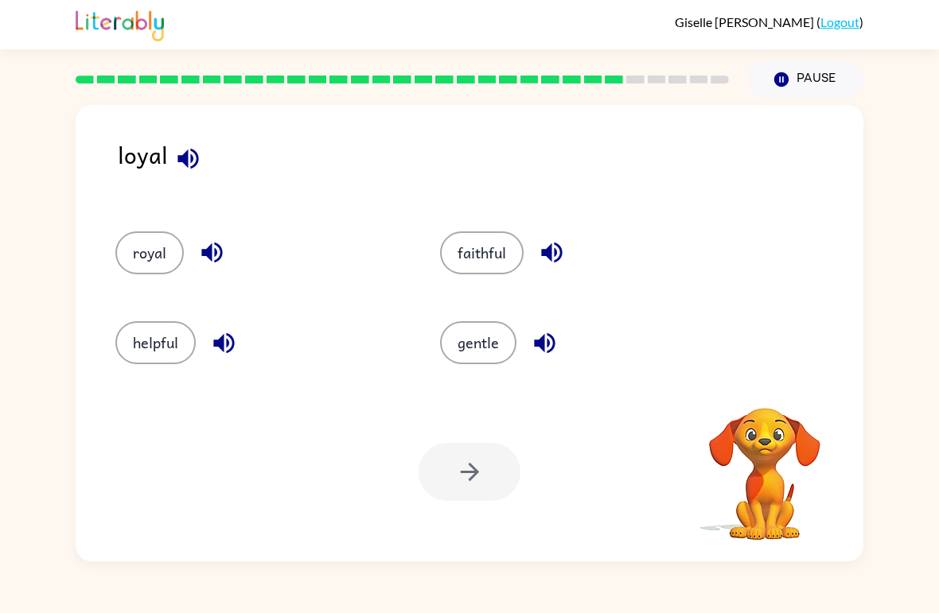
click at [484, 266] on button "faithful" at bounding box center [482, 253] width 84 height 43
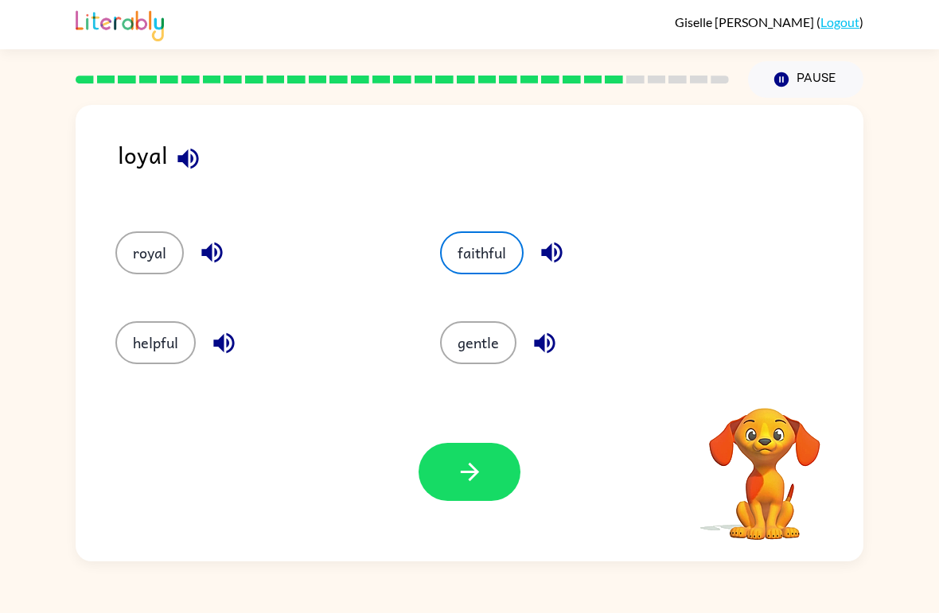
click at [460, 462] on icon "button" at bounding box center [470, 472] width 28 height 28
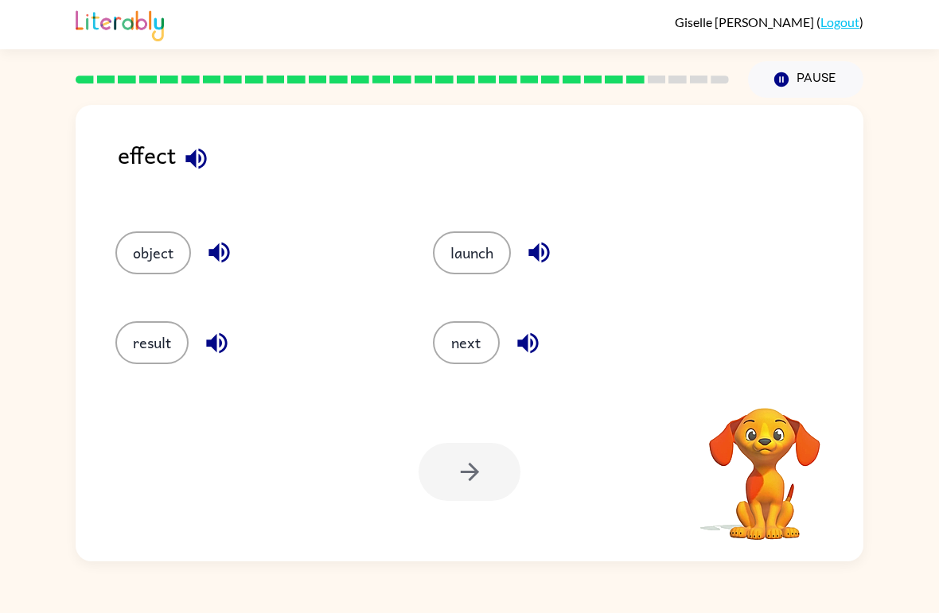
click at [134, 346] on button "result" at bounding box center [151, 342] width 73 height 43
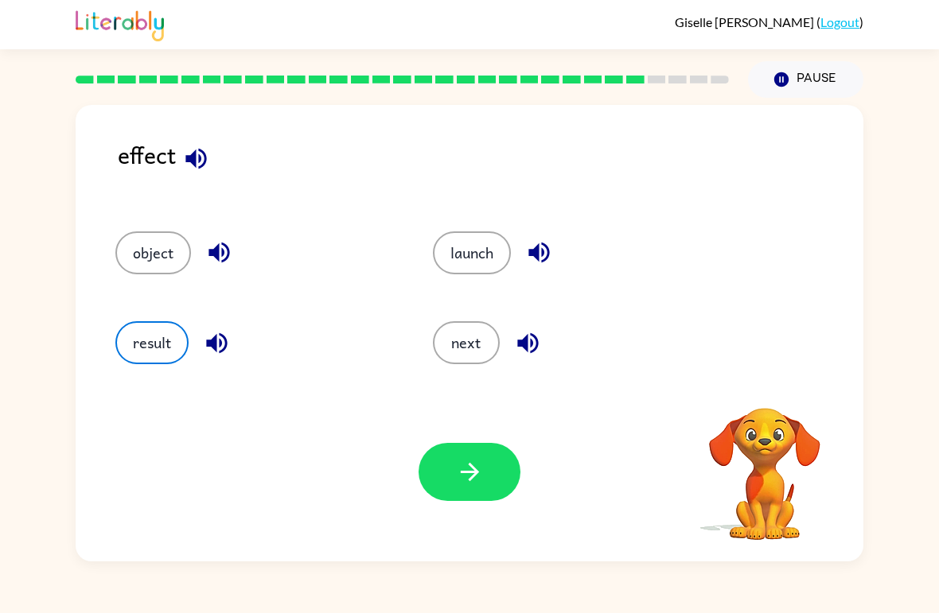
click at [493, 483] on button "button" at bounding box center [470, 472] width 102 height 58
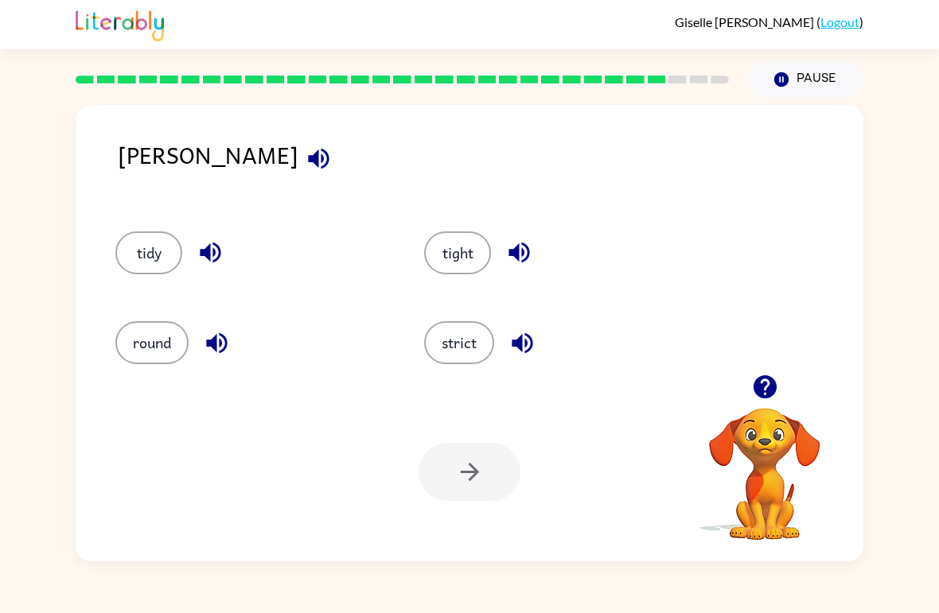
click at [440, 348] on button "strict" at bounding box center [459, 342] width 70 height 43
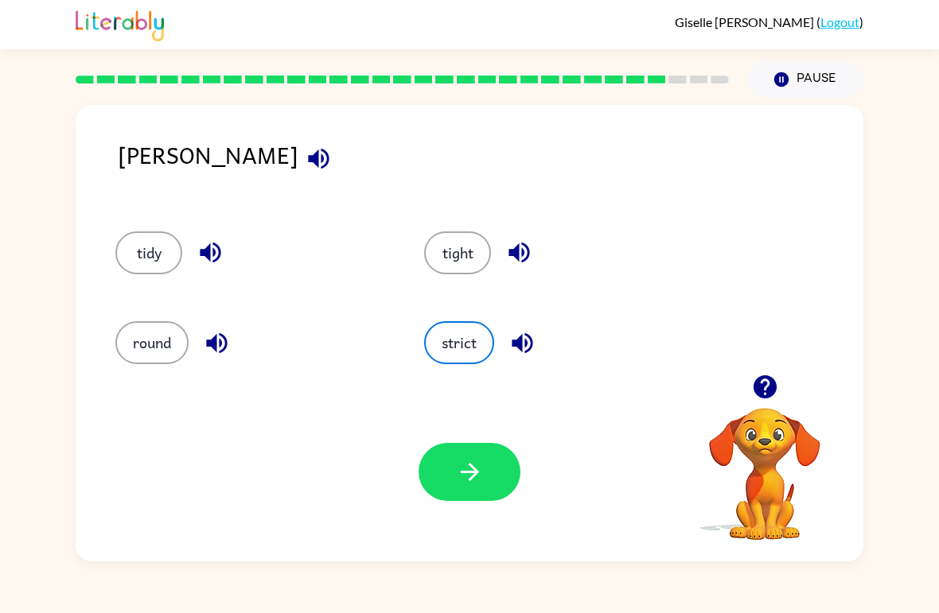
click at [485, 490] on button "button" at bounding box center [470, 472] width 102 height 58
click at [484, 490] on div at bounding box center [470, 472] width 102 height 58
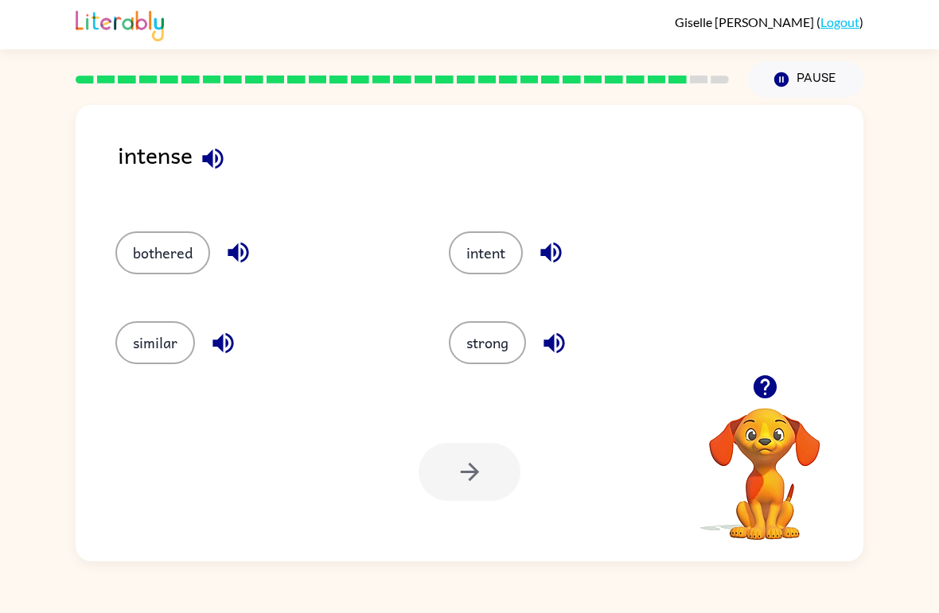
click at [493, 353] on button "strong" at bounding box center [487, 342] width 77 height 43
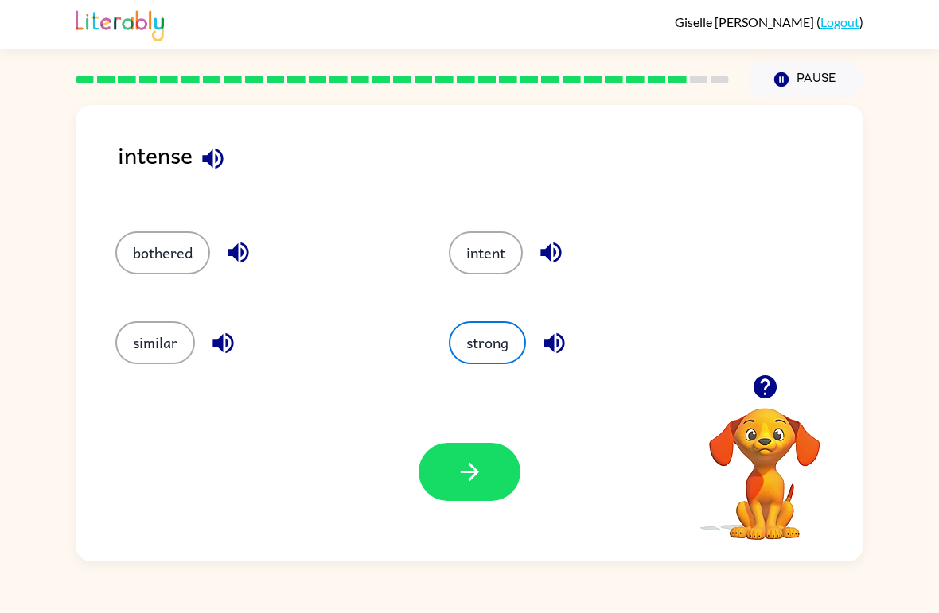
click at [461, 480] on icon "button" at bounding box center [470, 472] width 28 height 28
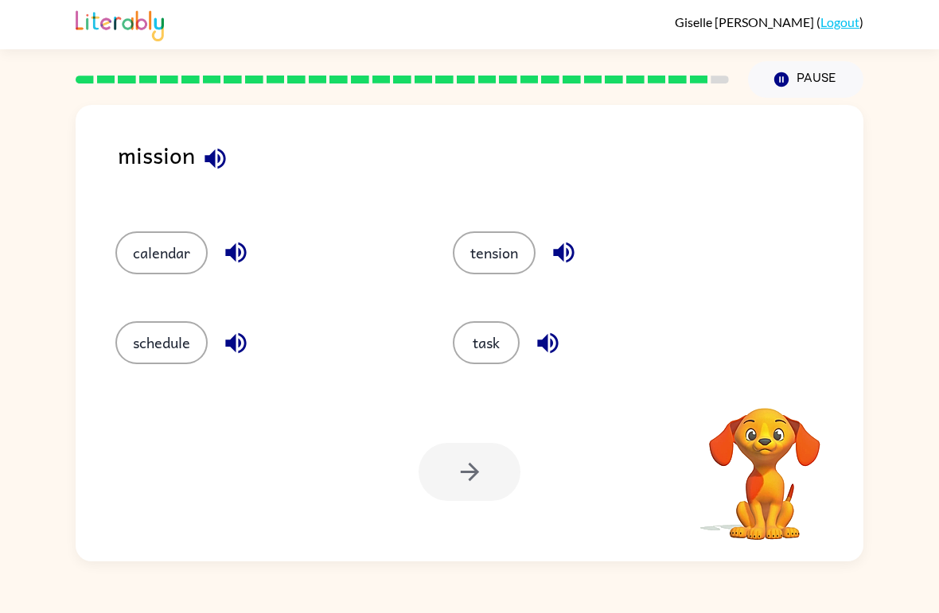
click at [496, 357] on button "task" at bounding box center [486, 342] width 67 height 43
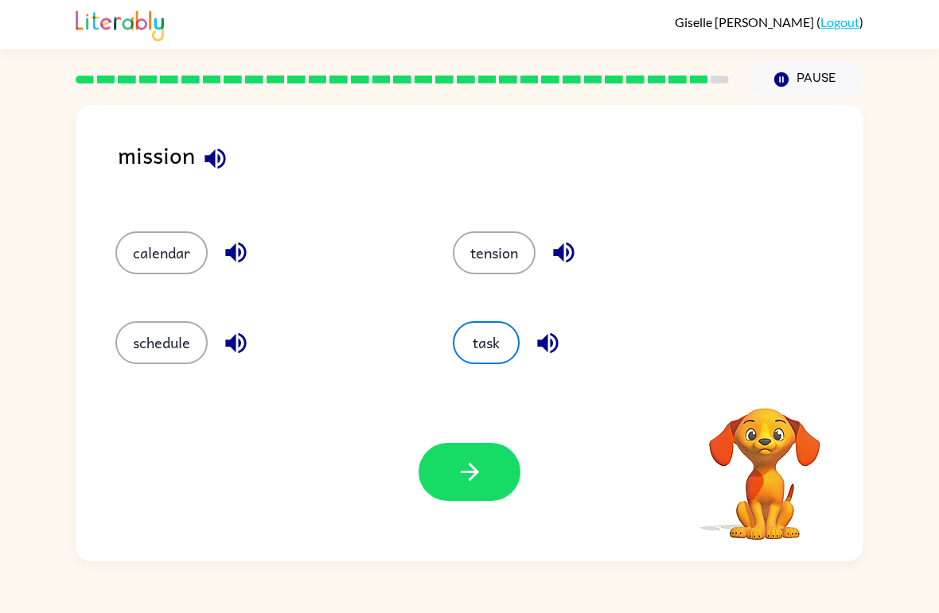
click at [457, 480] on icon "button" at bounding box center [470, 472] width 28 height 28
